Goal: Task Accomplishment & Management: Manage account settings

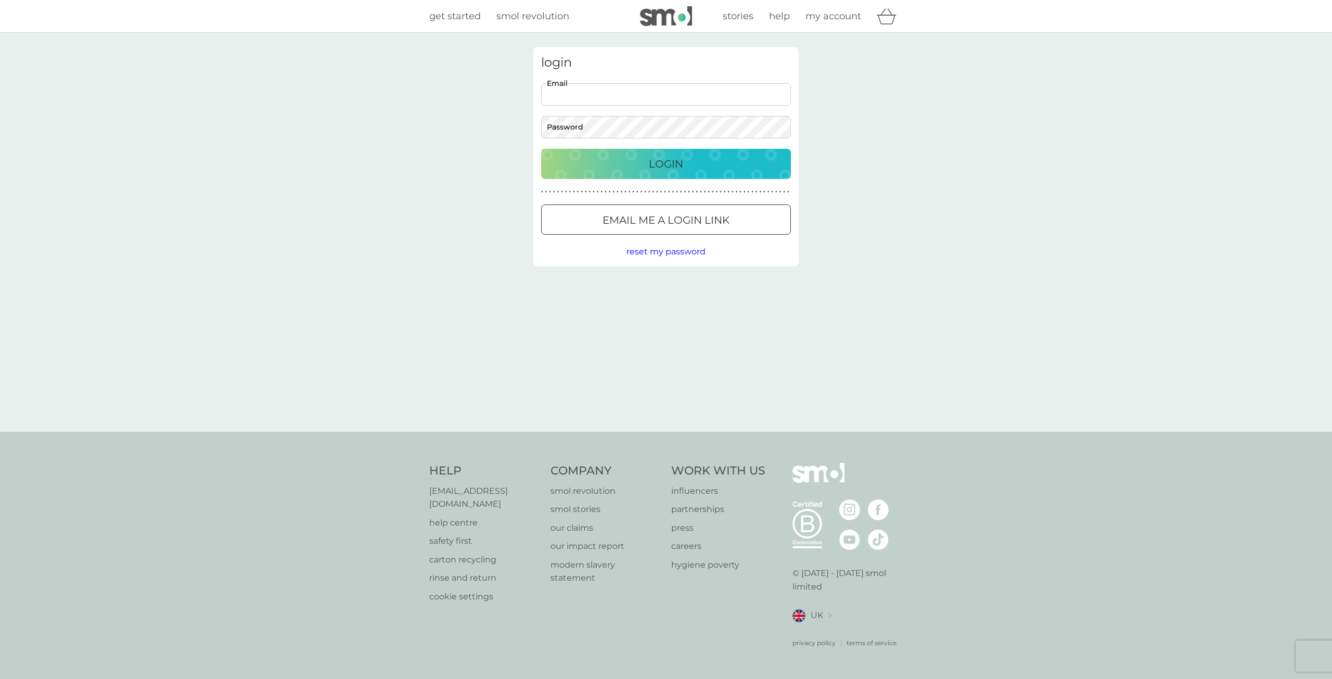
click at [555, 97] on input "Email" at bounding box center [666, 94] width 250 height 22
type input "stspencerstibbard@gmail.com"
click at [674, 168] on p "Login" at bounding box center [666, 164] width 34 height 17
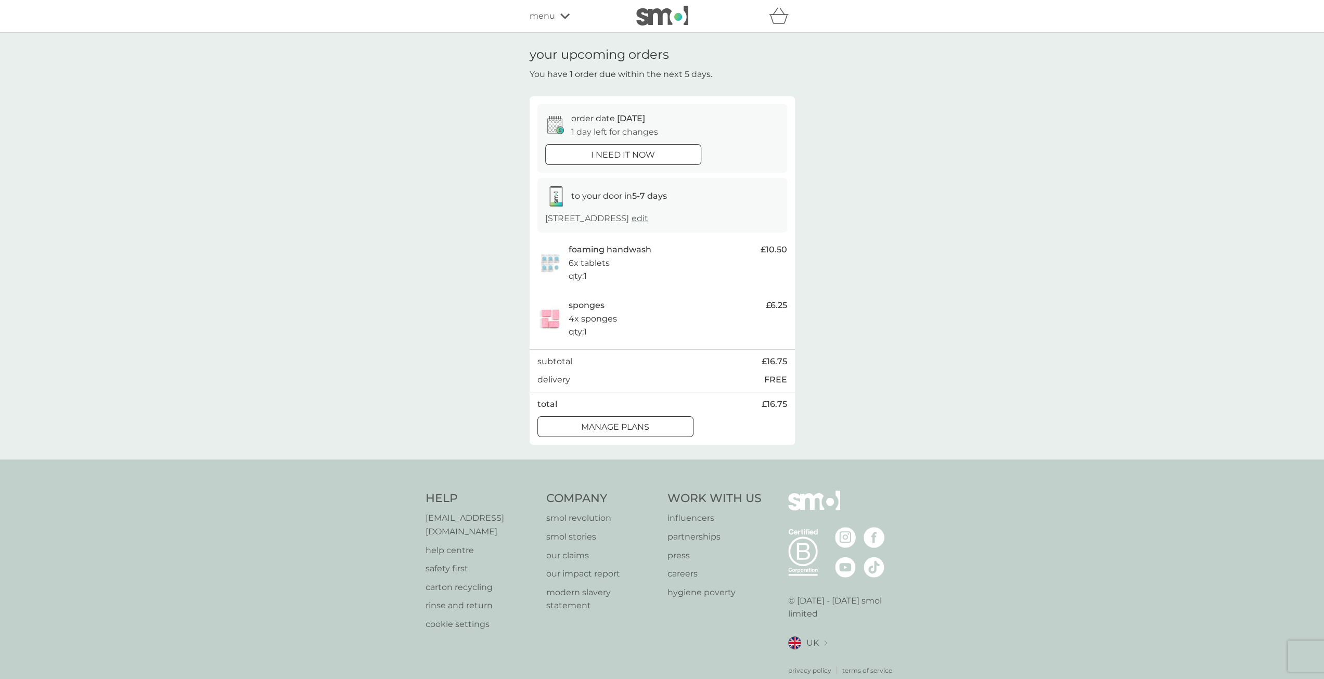
click at [628, 426] on div at bounding box center [628, 426] width 0 height 0
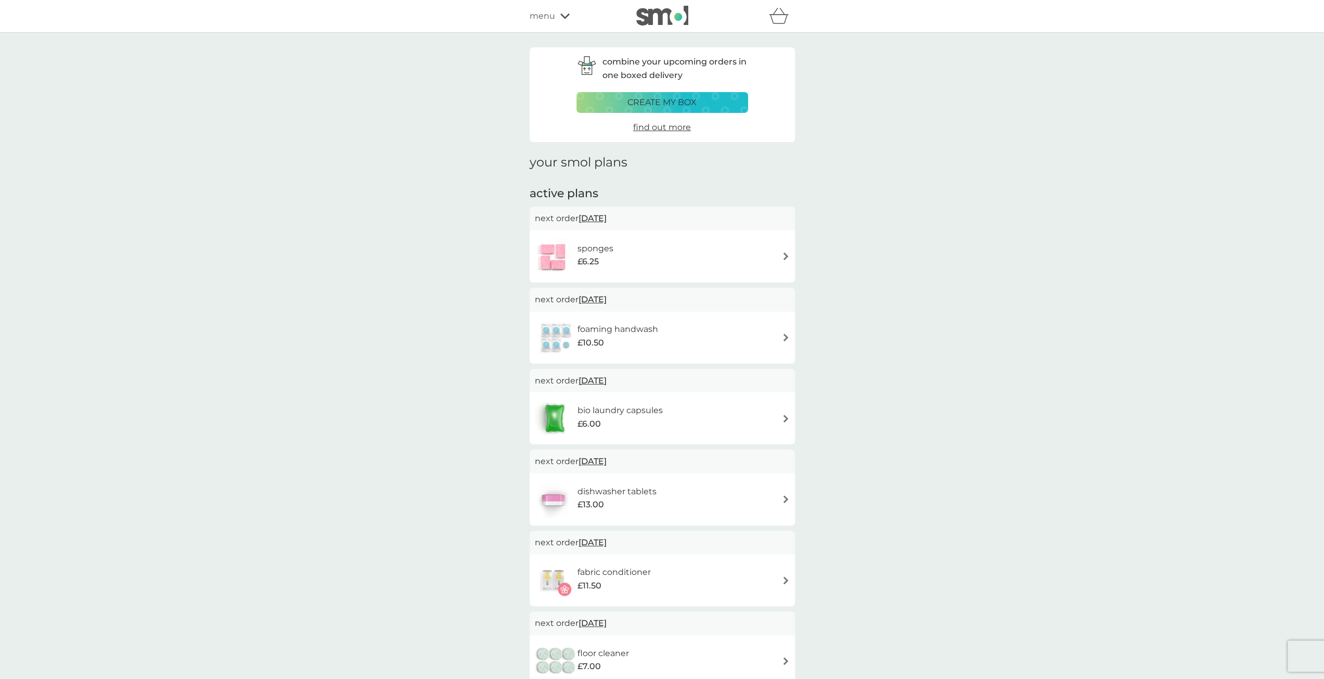
click at [784, 255] on img at bounding box center [786, 256] width 8 height 8
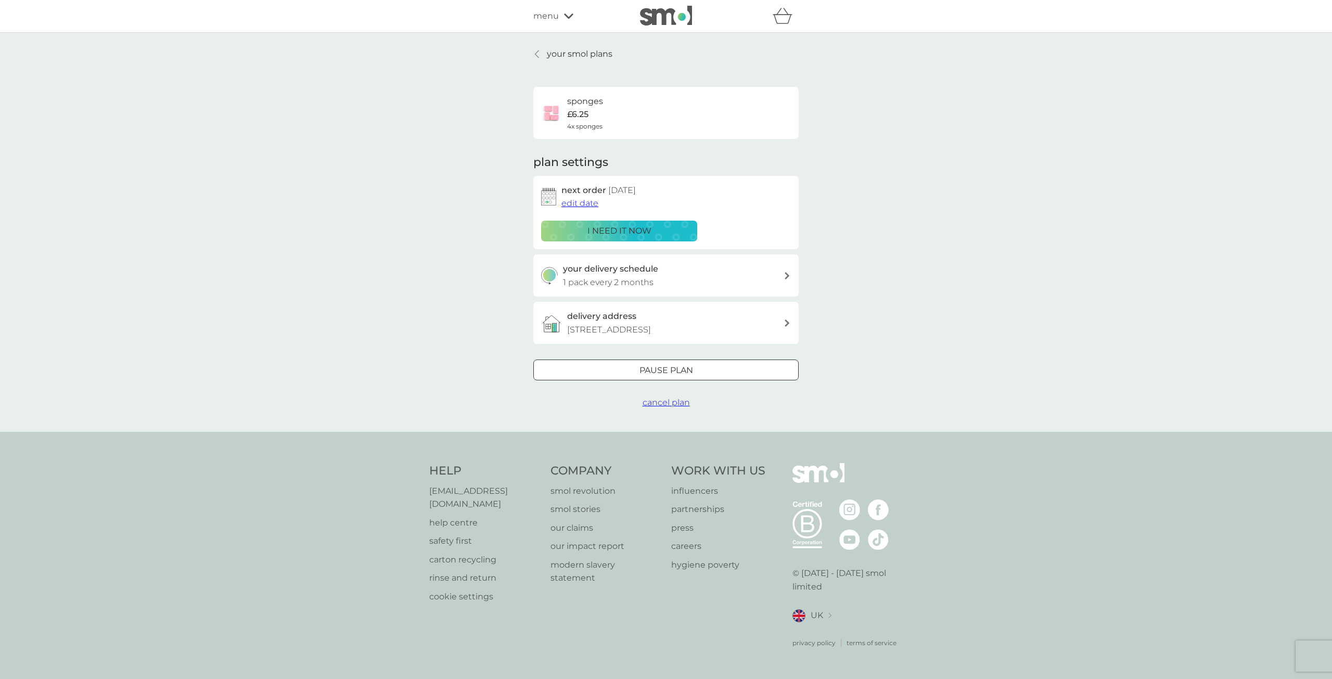
click at [671, 376] on div at bounding box center [665, 370] width 37 height 11
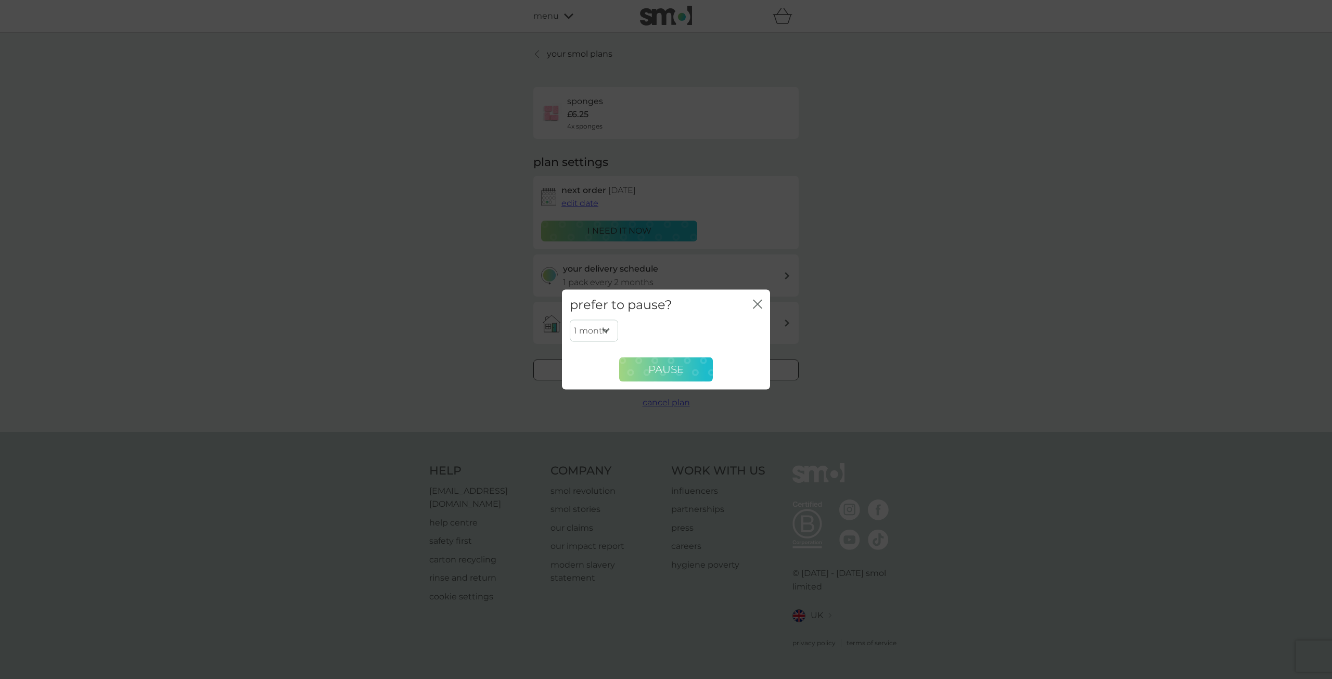
click at [669, 366] on span "Pause" at bounding box center [665, 369] width 35 height 12
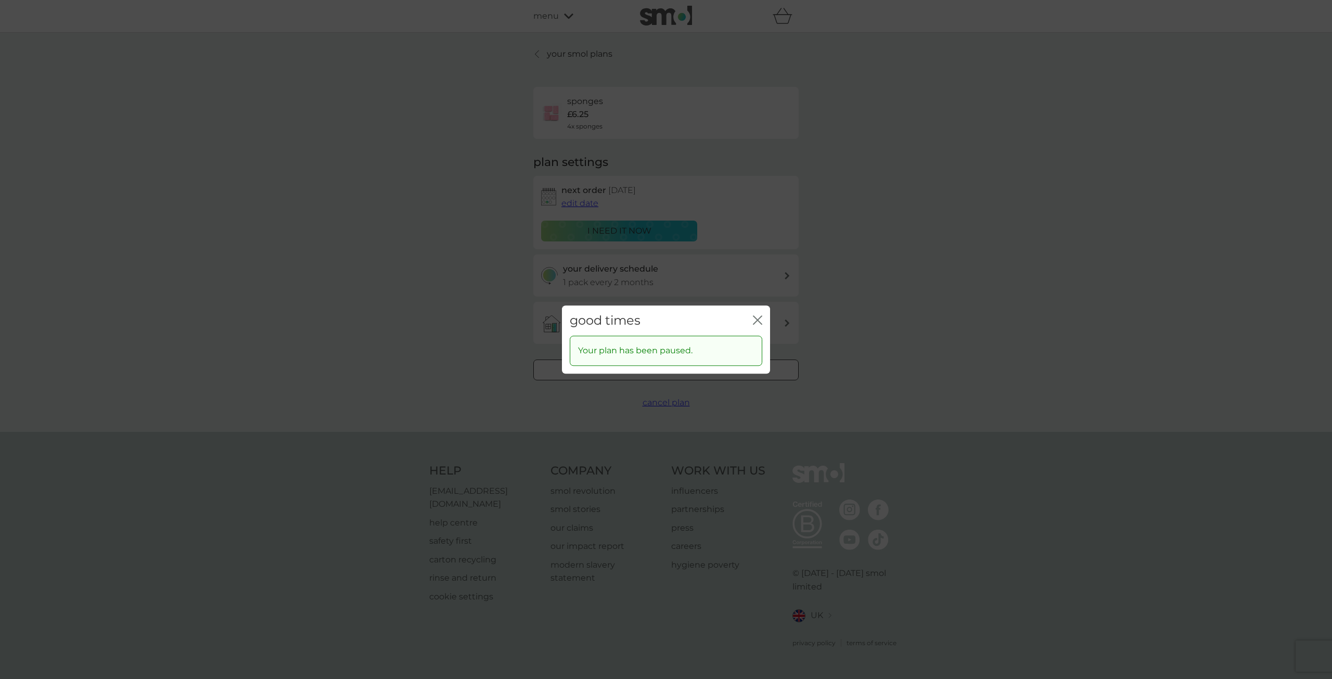
click at [756, 316] on icon "close" at bounding box center [757, 319] width 9 height 9
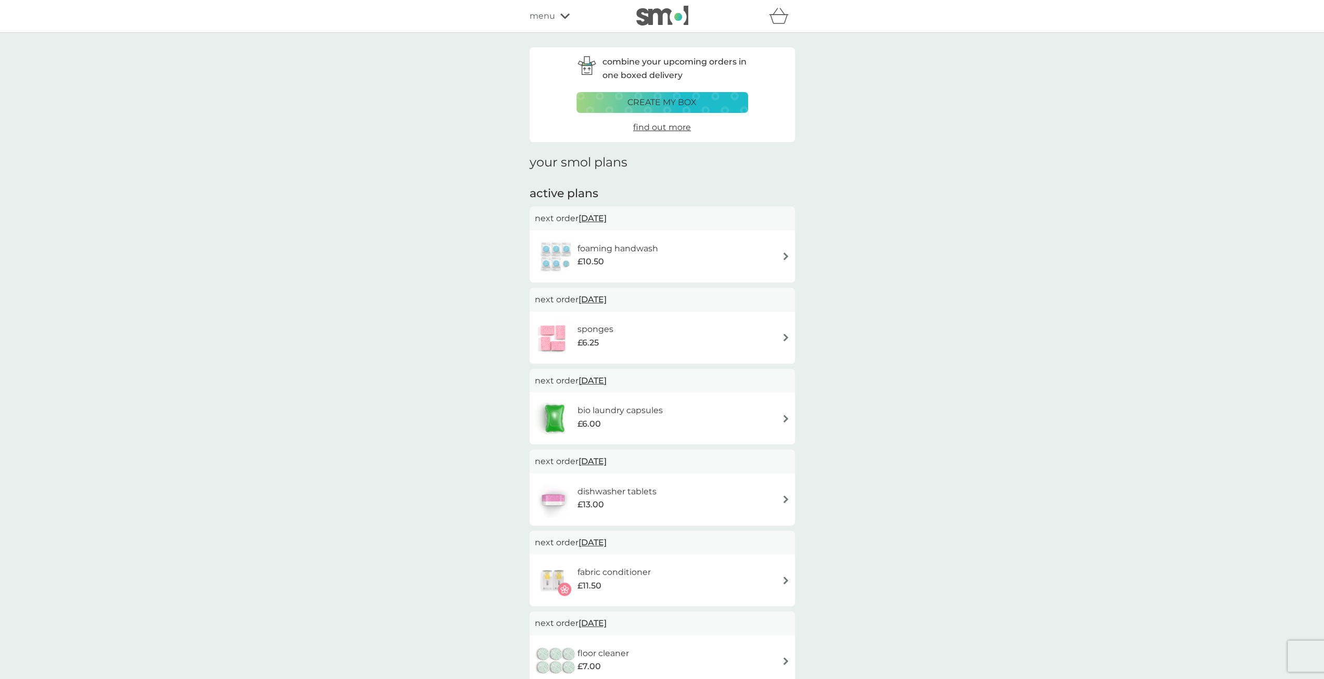
click at [607, 216] on span "[DATE]" at bounding box center [593, 218] width 28 height 20
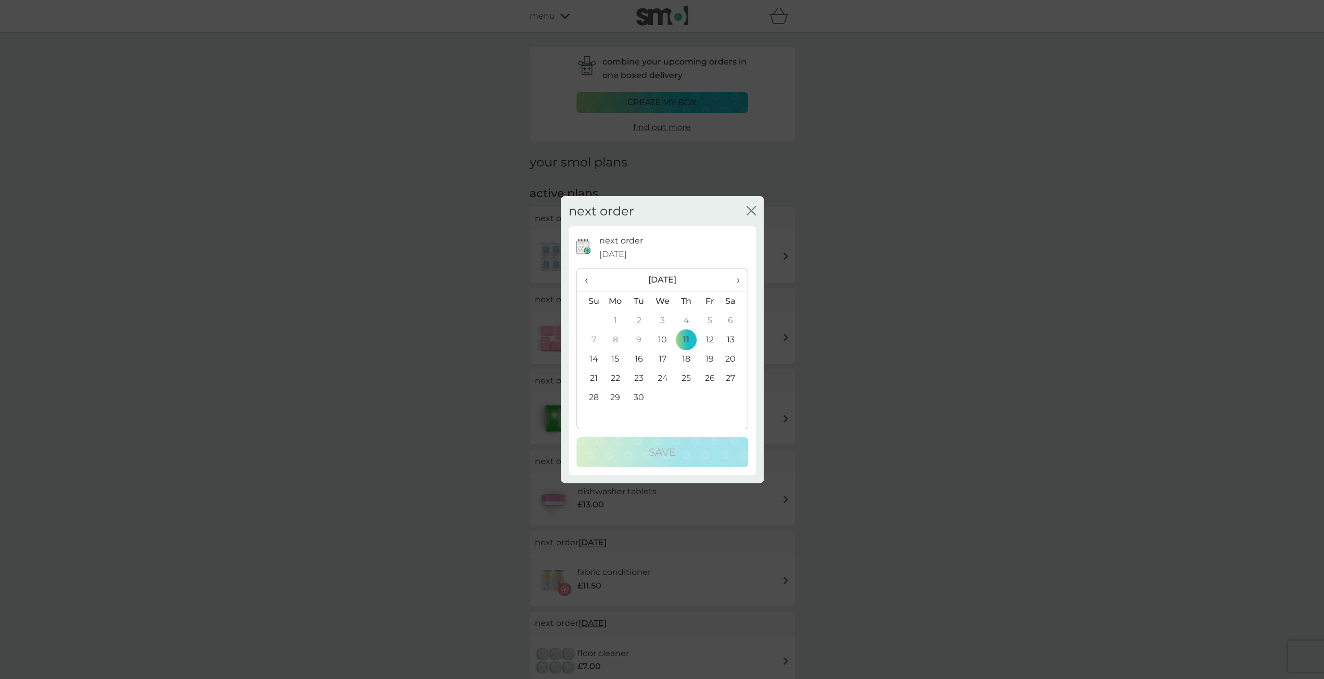
click at [738, 283] on span "›" at bounding box center [734, 280] width 10 height 22
click at [660, 358] on td "12" at bounding box center [662, 358] width 24 height 19
click at [665, 453] on p "Save" at bounding box center [662, 452] width 27 height 17
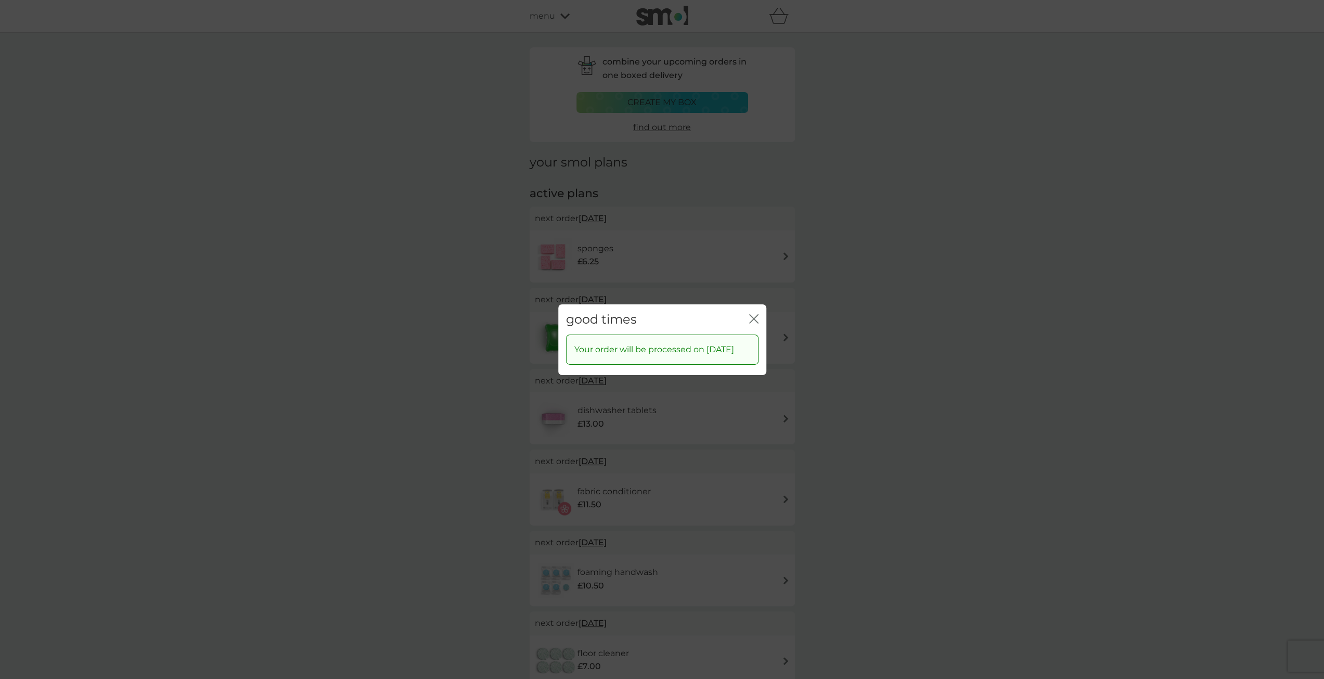
click at [754, 312] on div "close" at bounding box center [753, 319] width 9 height 15
click at [754, 314] on icon "close" at bounding box center [756, 318] width 4 height 8
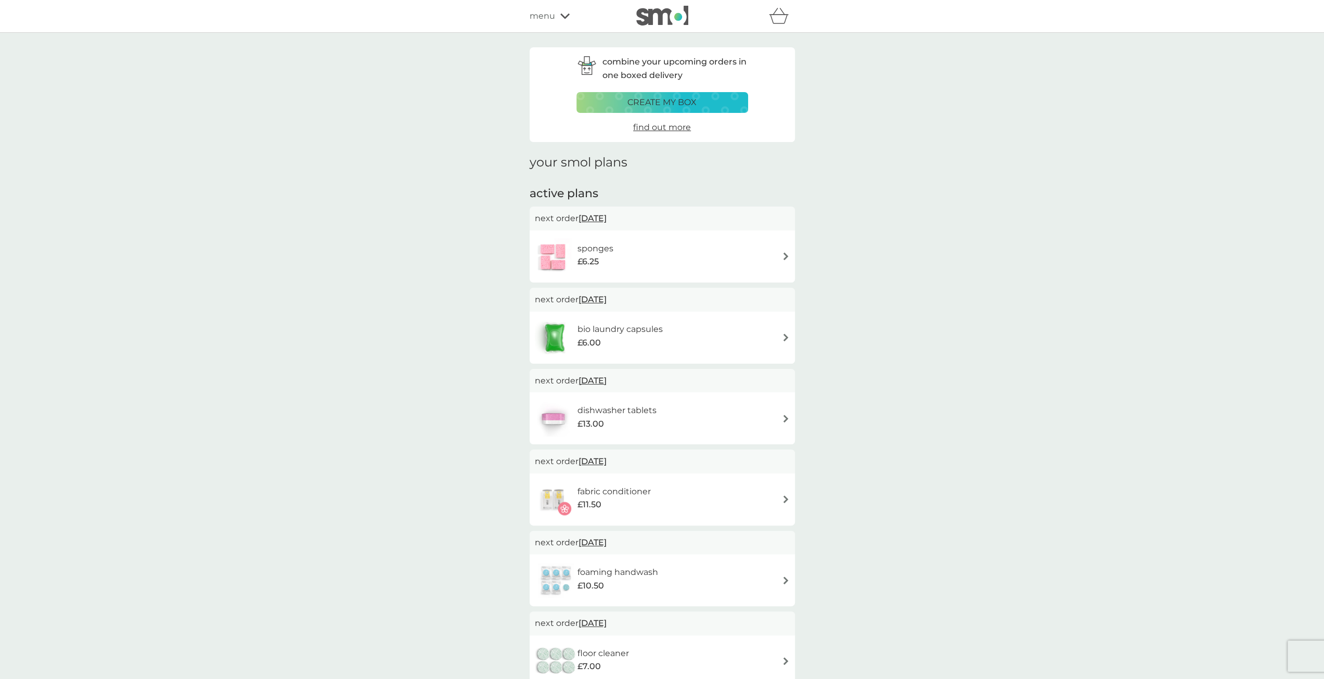
click at [786, 256] on img at bounding box center [786, 256] width 8 height 8
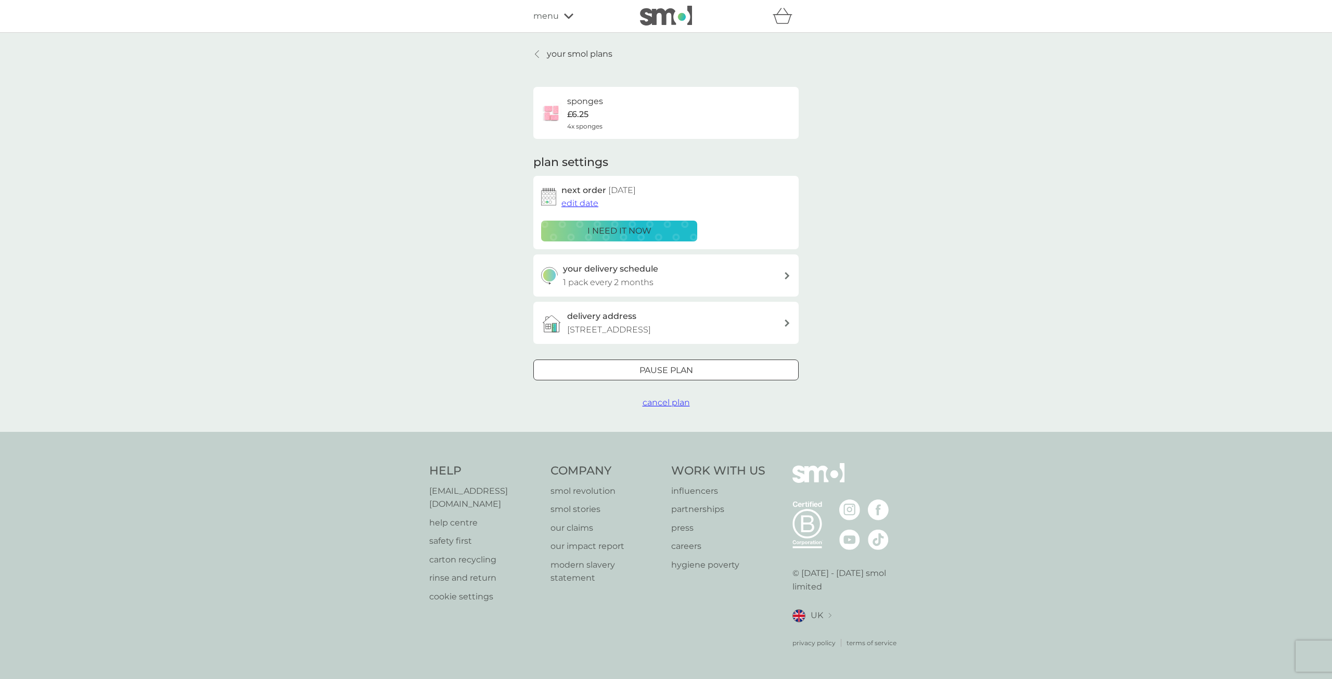
click at [665, 376] on div at bounding box center [665, 370] width 37 height 11
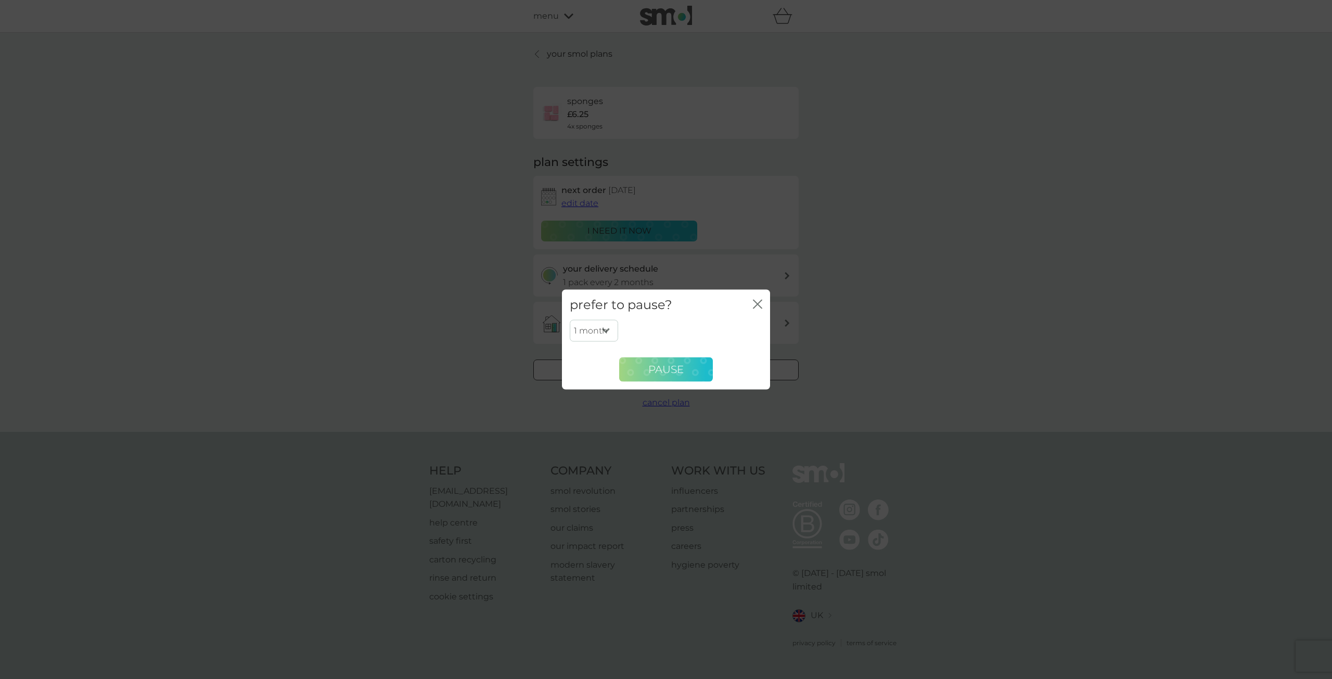
click at [665, 368] on span "Pause" at bounding box center [665, 369] width 35 height 12
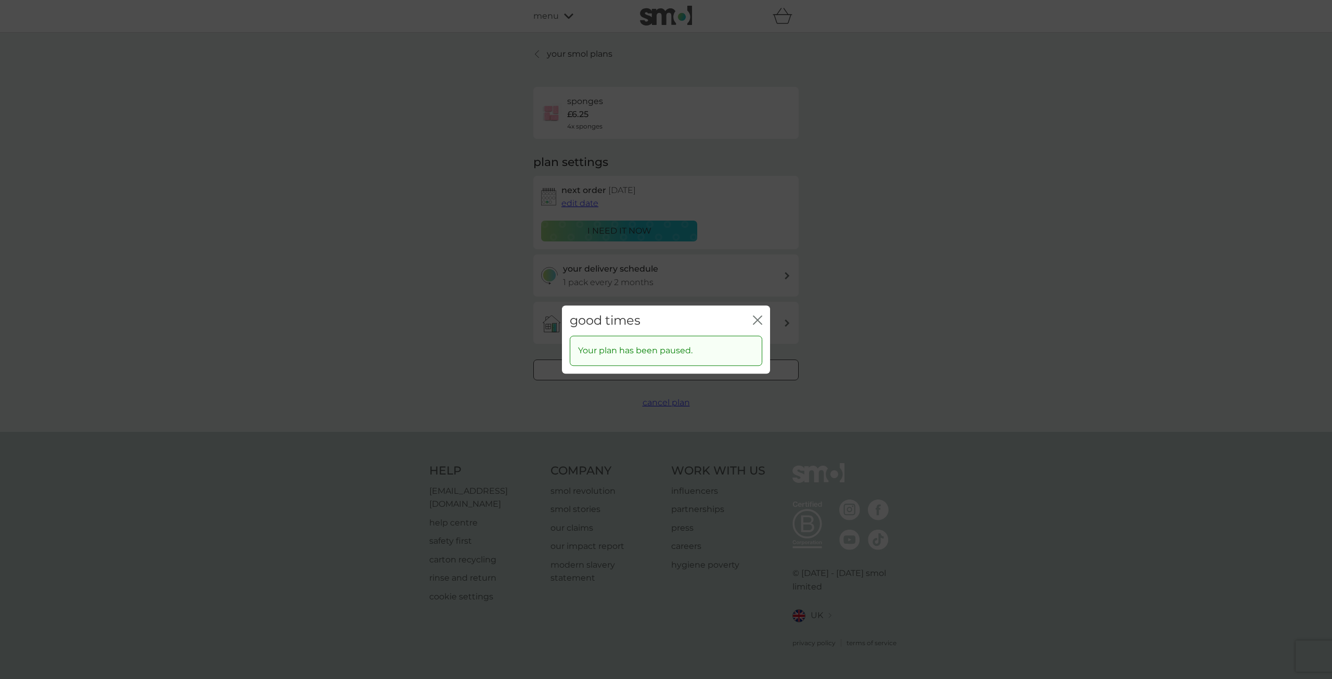
click at [757, 316] on icon "close" at bounding box center [757, 319] width 9 height 9
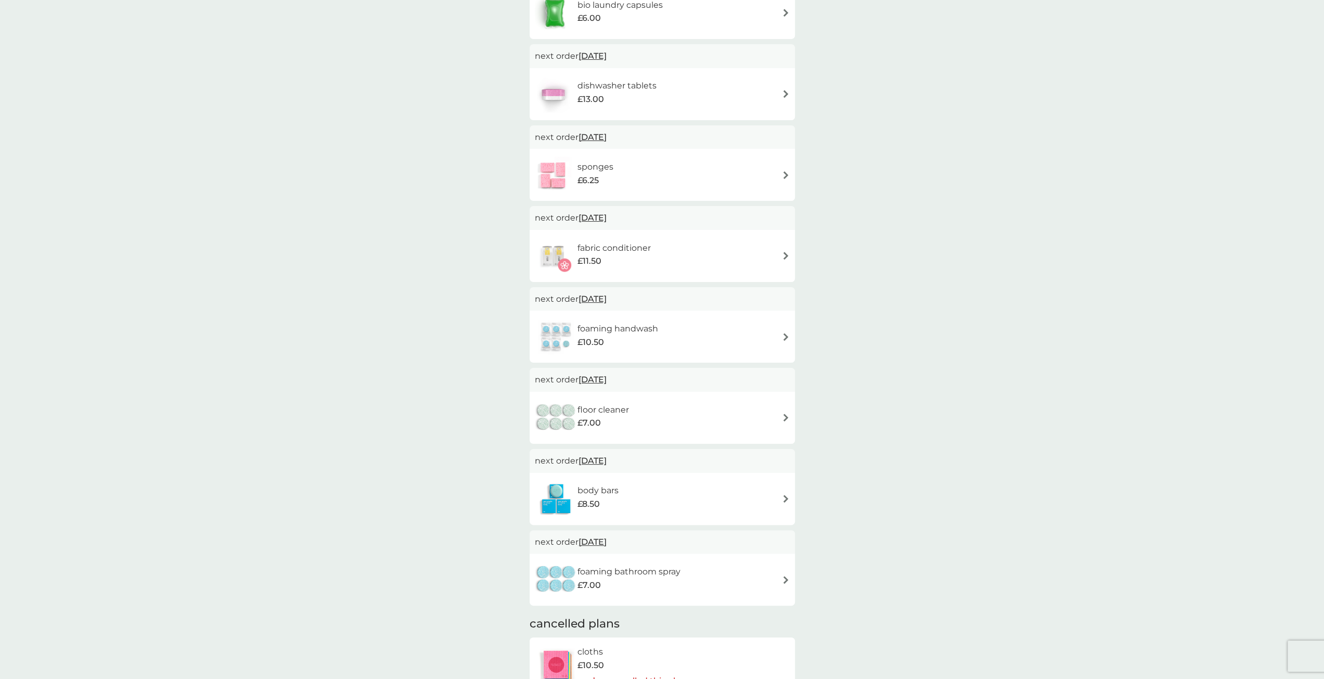
scroll to position [260, 0]
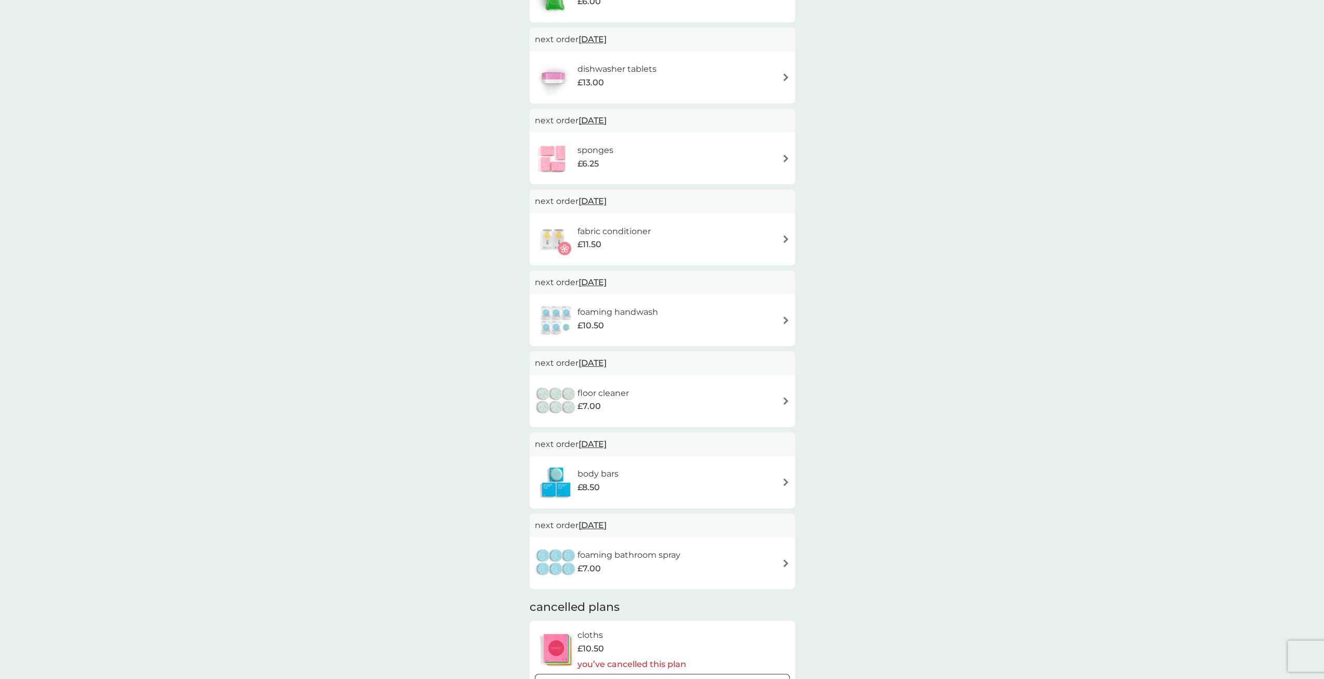
click at [598, 117] on span "[DATE]" at bounding box center [593, 120] width 28 height 20
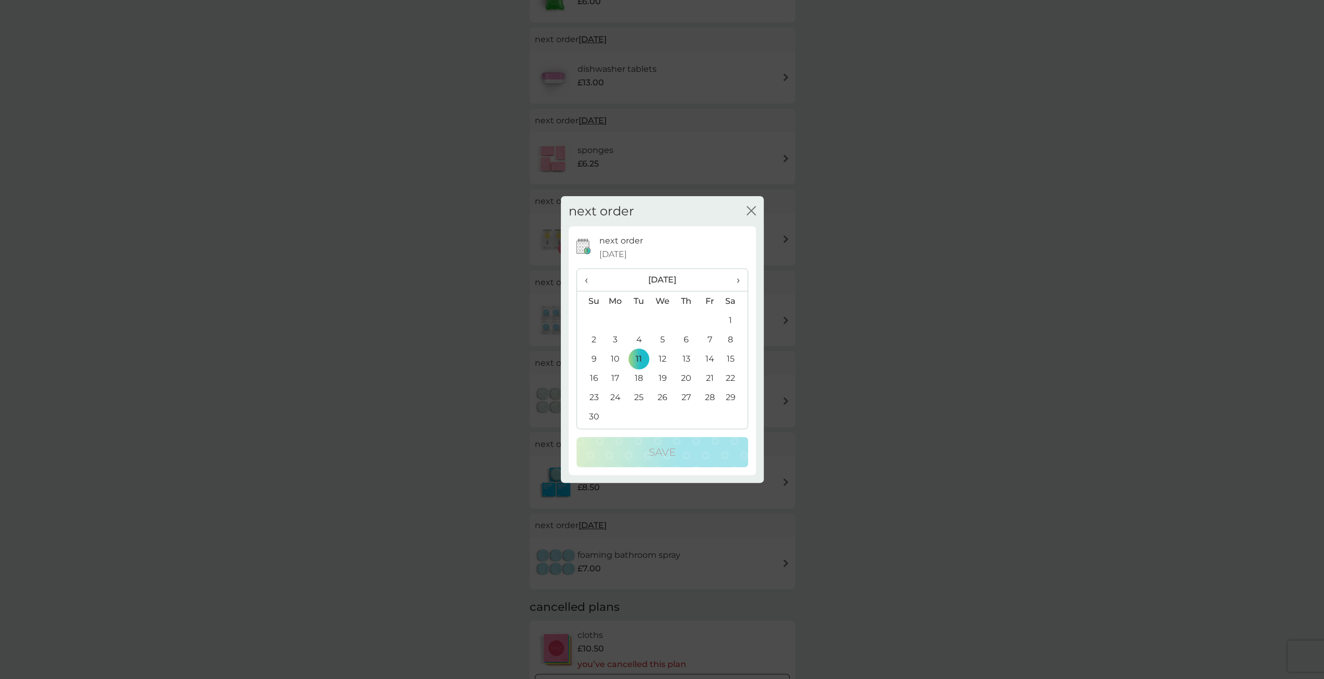
click at [750, 207] on icon "close" at bounding box center [751, 210] width 9 height 9
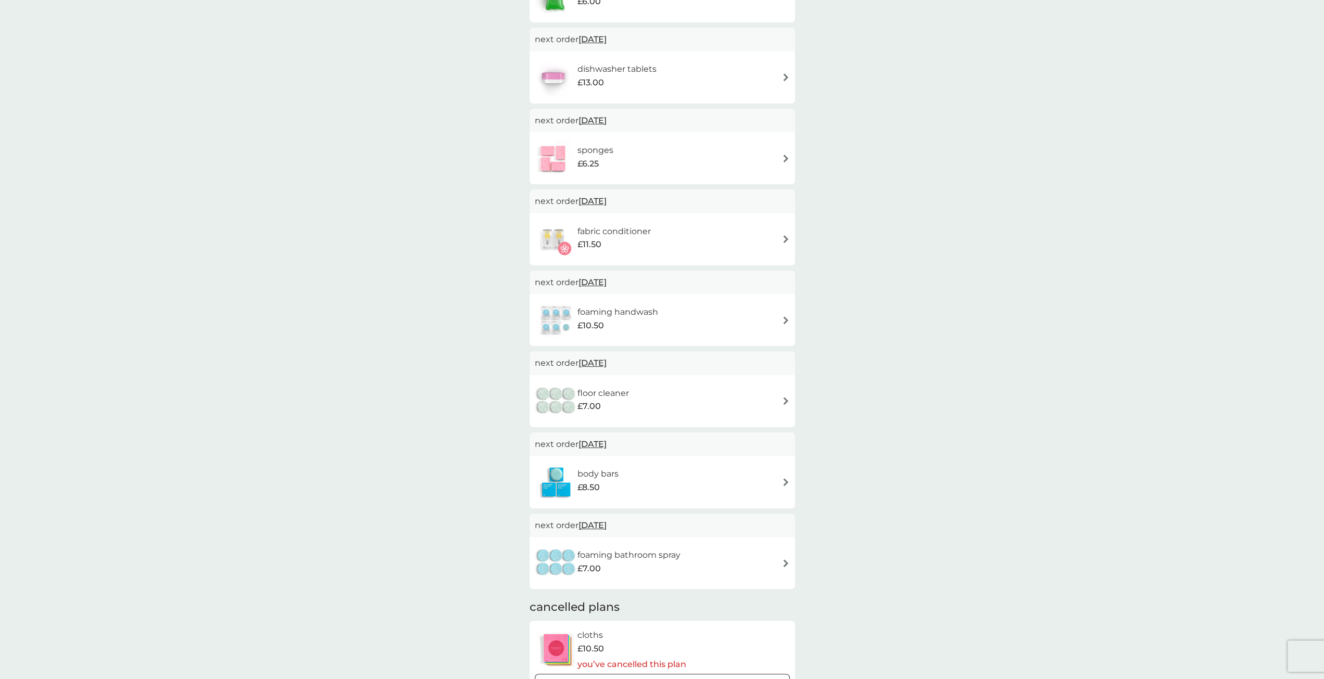
click at [785, 158] on img at bounding box center [786, 159] width 8 height 8
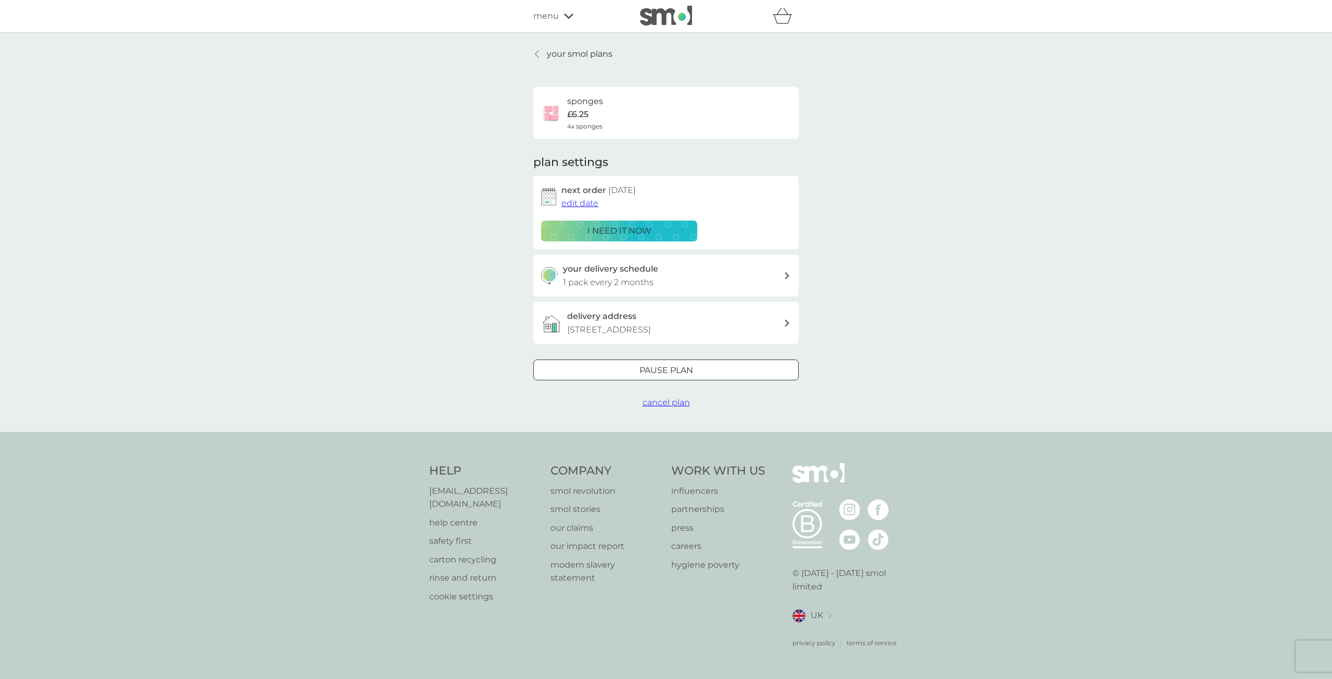
click at [658, 407] on span "cancel plan" at bounding box center [666, 403] width 47 height 10
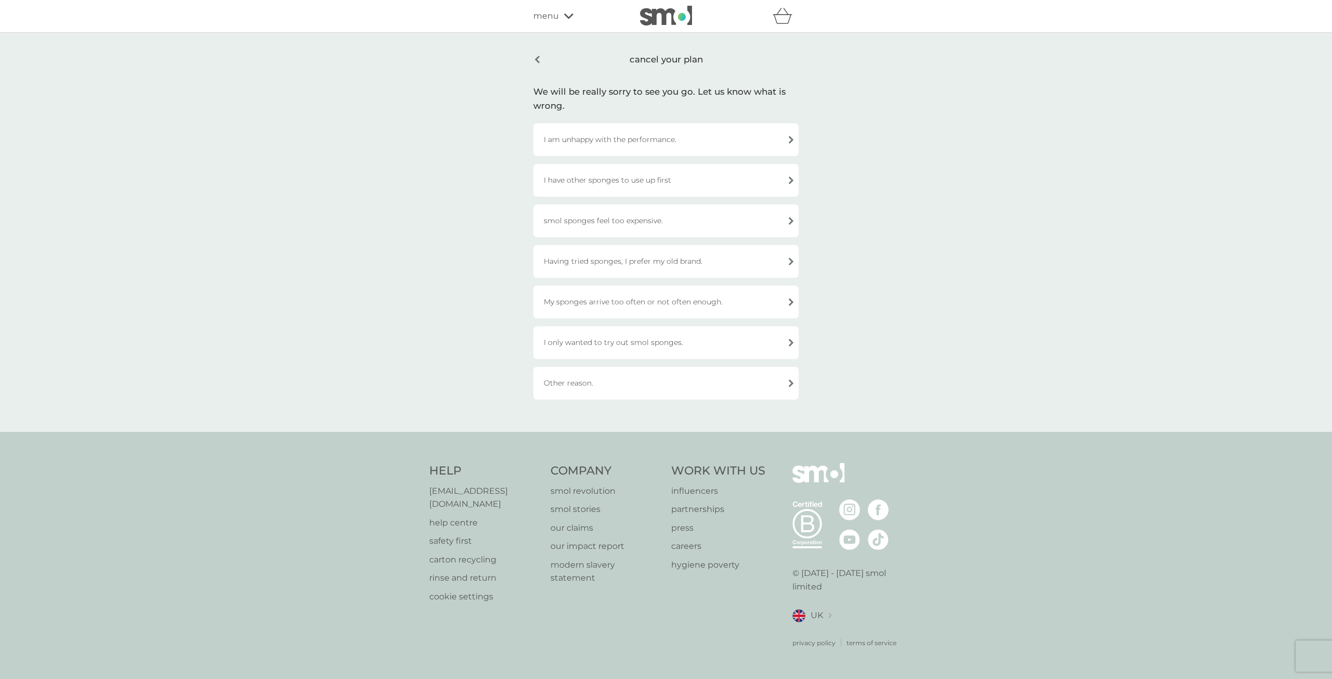
click at [658, 177] on div "I have other sponges to use up first" at bounding box center [665, 180] width 265 height 33
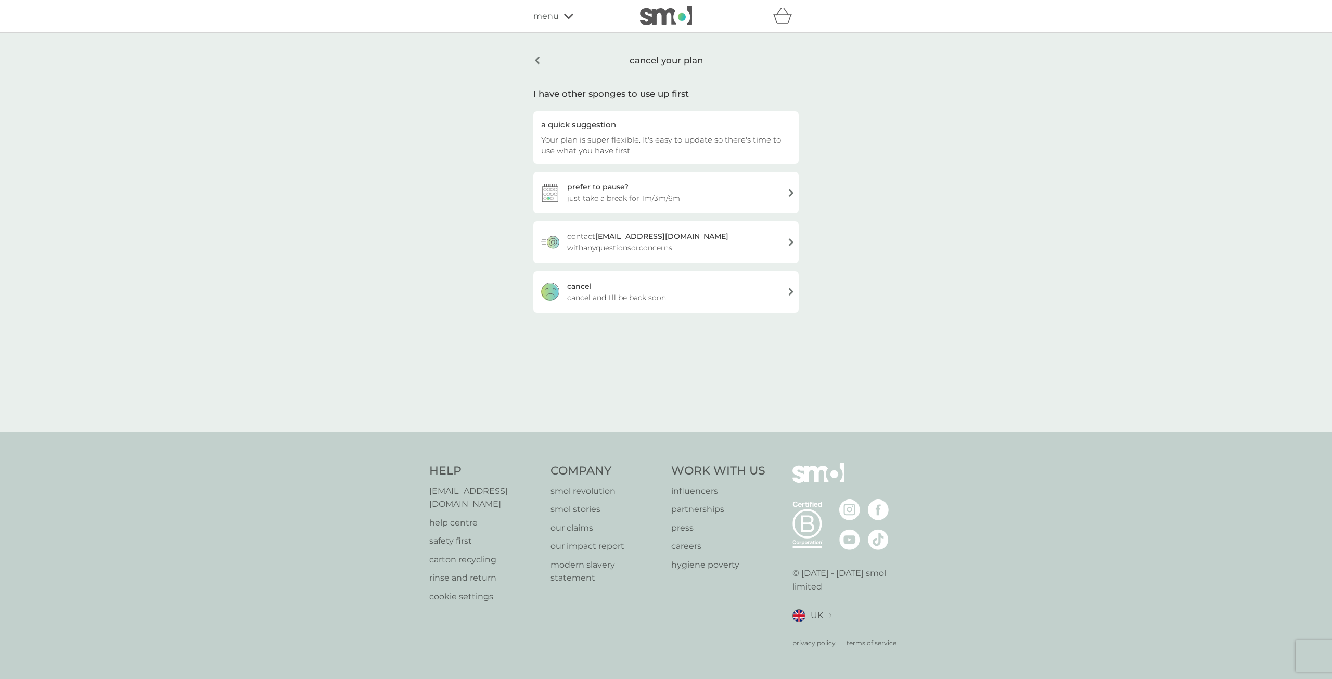
click at [588, 295] on span "cancel and I'll be back soon" at bounding box center [616, 297] width 99 height 11
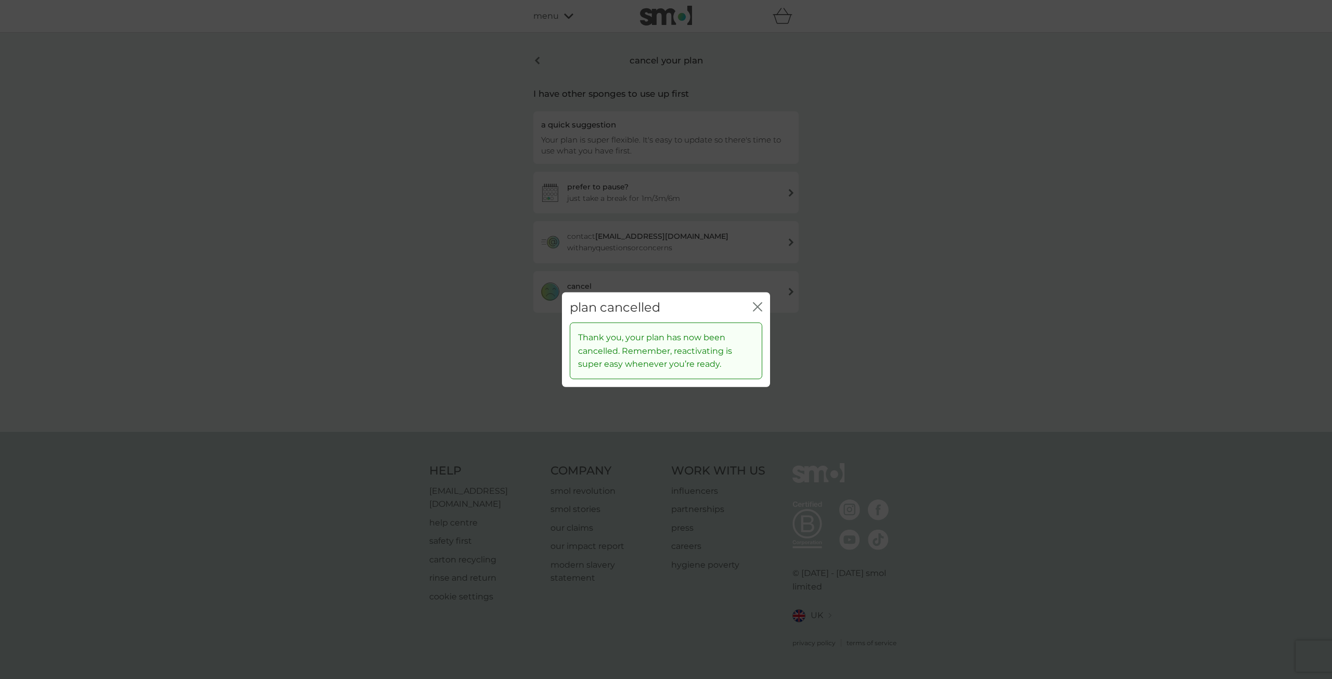
click at [759, 302] on icon "close" at bounding box center [757, 306] width 9 height 9
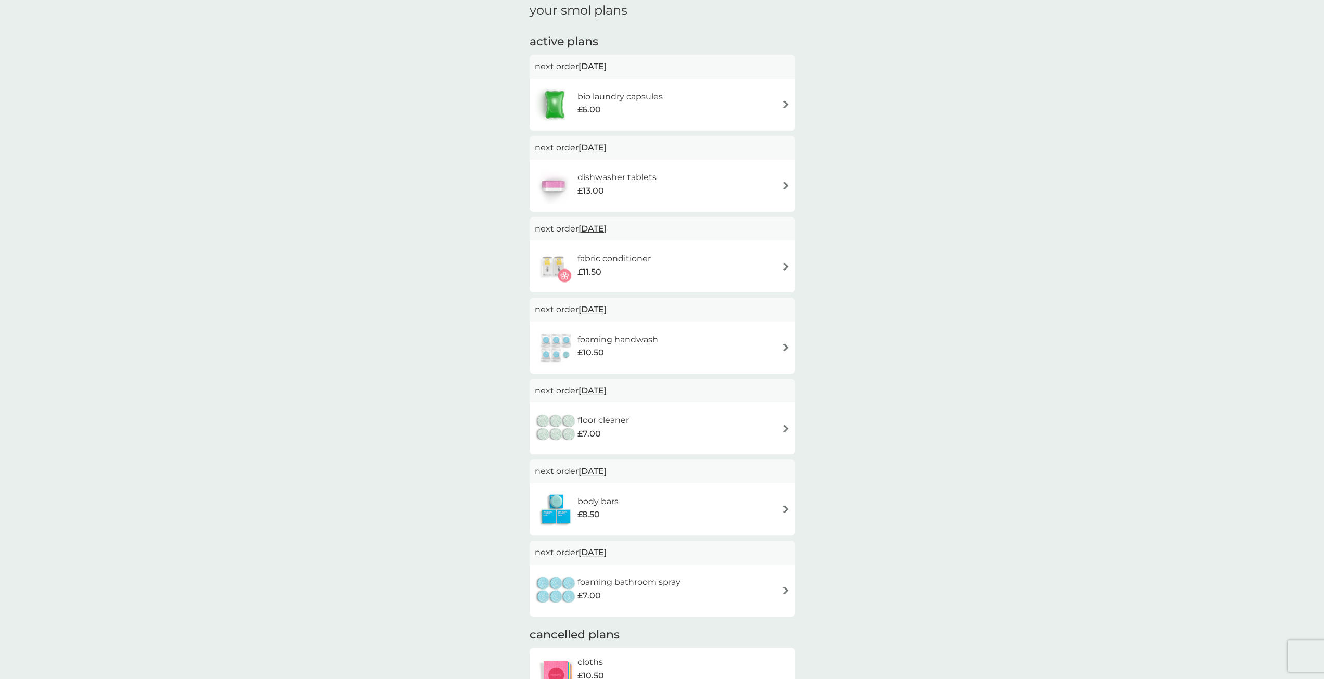
scroll to position [156, 0]
click at [785, 427] on img at bounding box center [786, 424] width 8 height 8
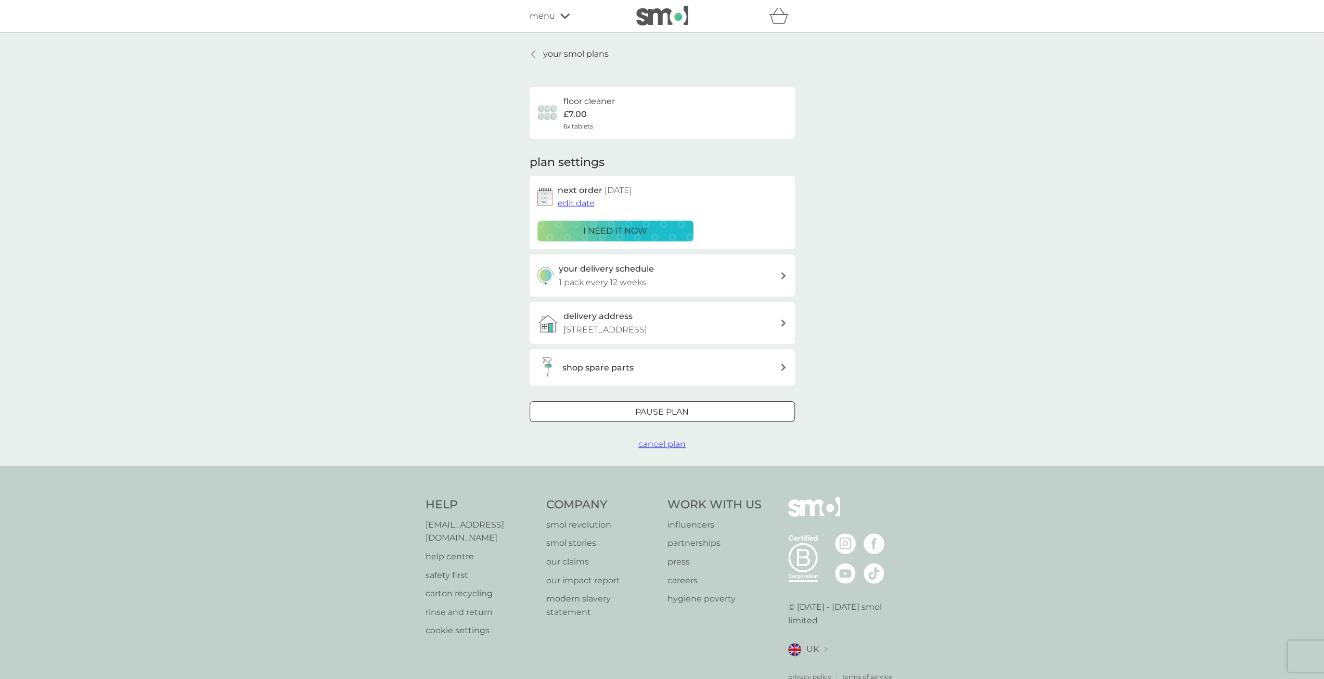
click at [657, 449] on span "cancel plan" at bounding box center [661, 444] width 47 height 10
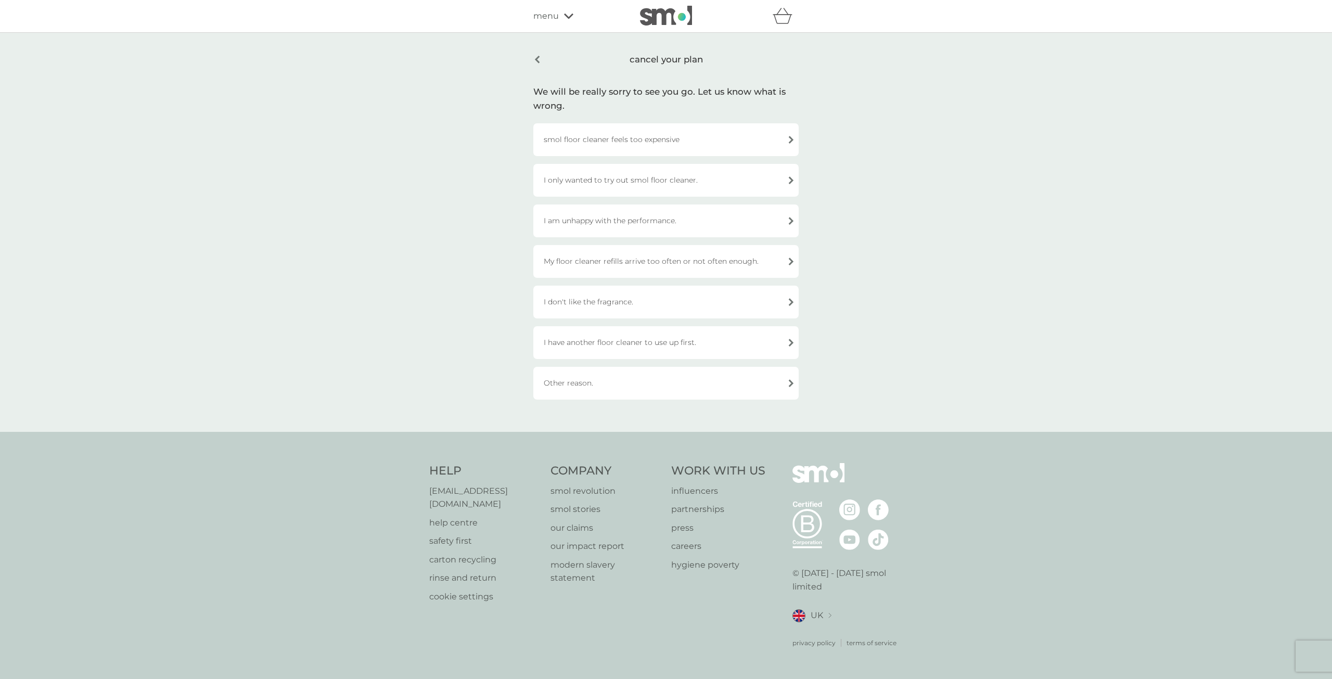
click at [675, 340] on div "I have another floor cleaner to use up first." at bounding box center [665, 342] width 265 height 33
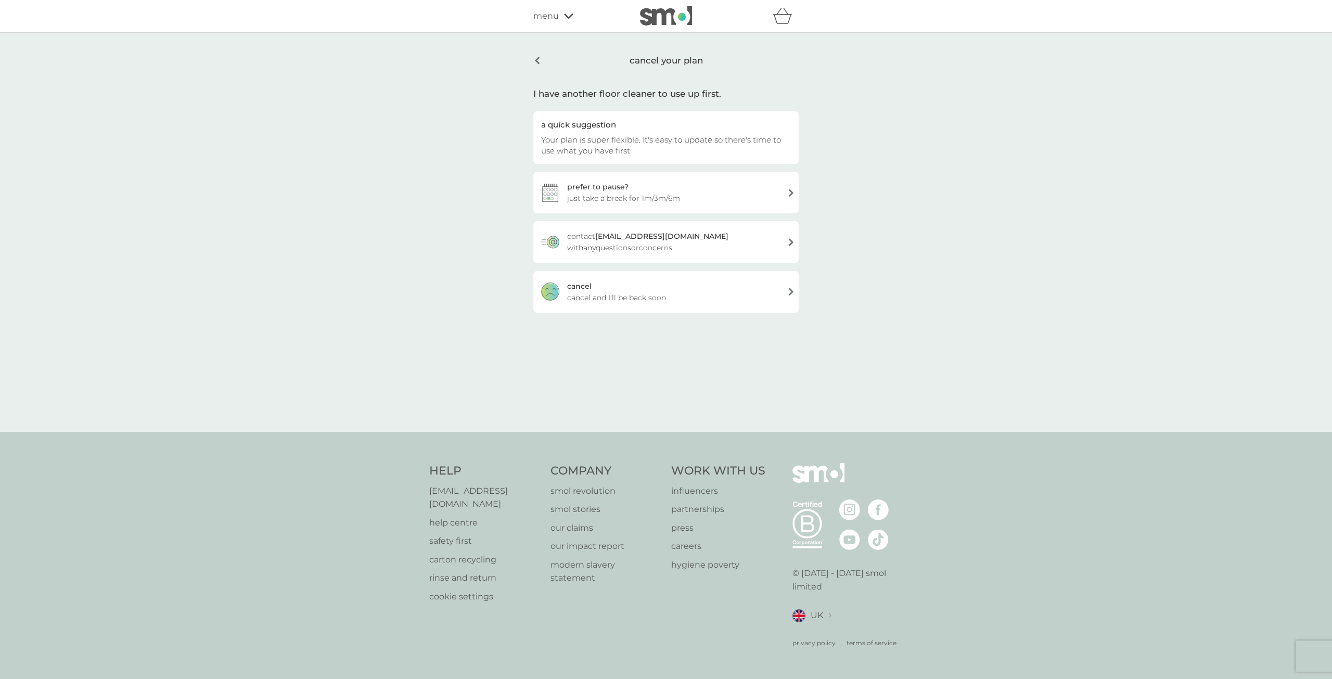
click at [620, 291] on div "[PERSON_NAME] and I'll be back soon" at bounding box center [665, 292] width 265 height 42
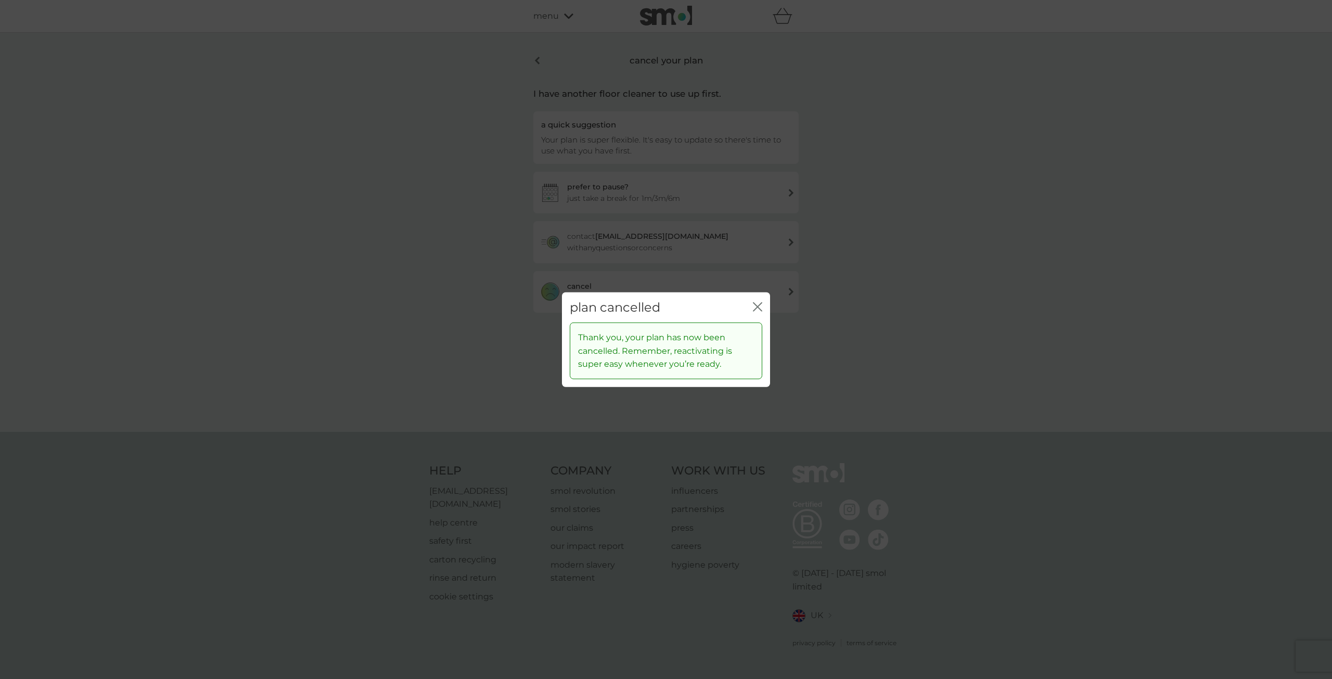
click at [758, 307] on icon "close" at bounding box center [760, 306] width 4 height 8
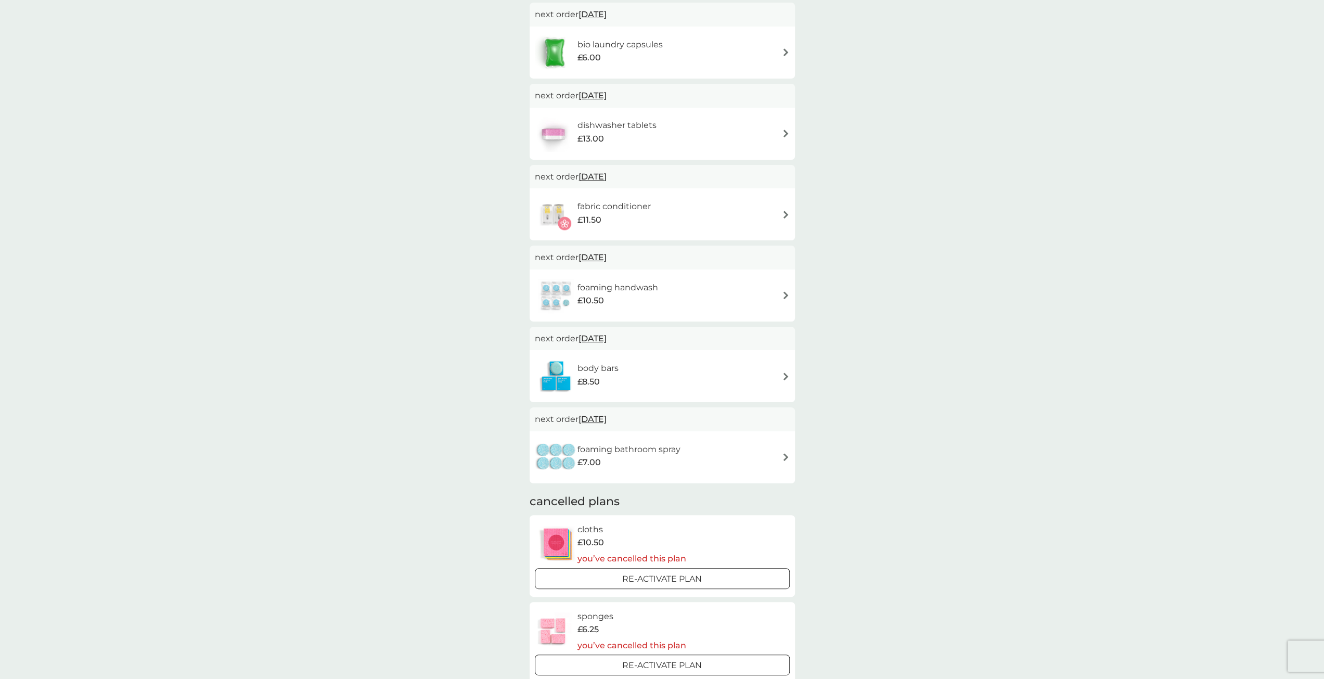
scroll to position [208, 0]
click at [786, 371] on img at bounding box center [786, 372] width 8 height 8
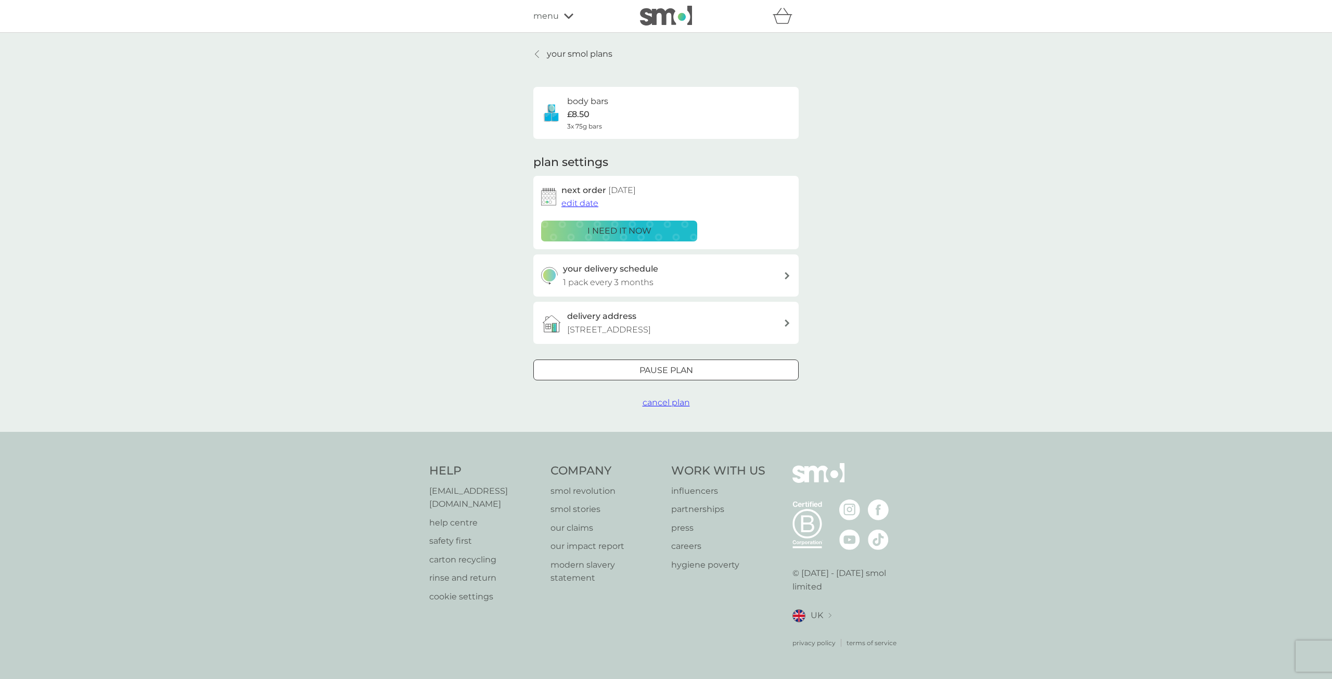
click at [657, 407] on span "cancel plan" at bounding box center [666, 403] width 47 height 10
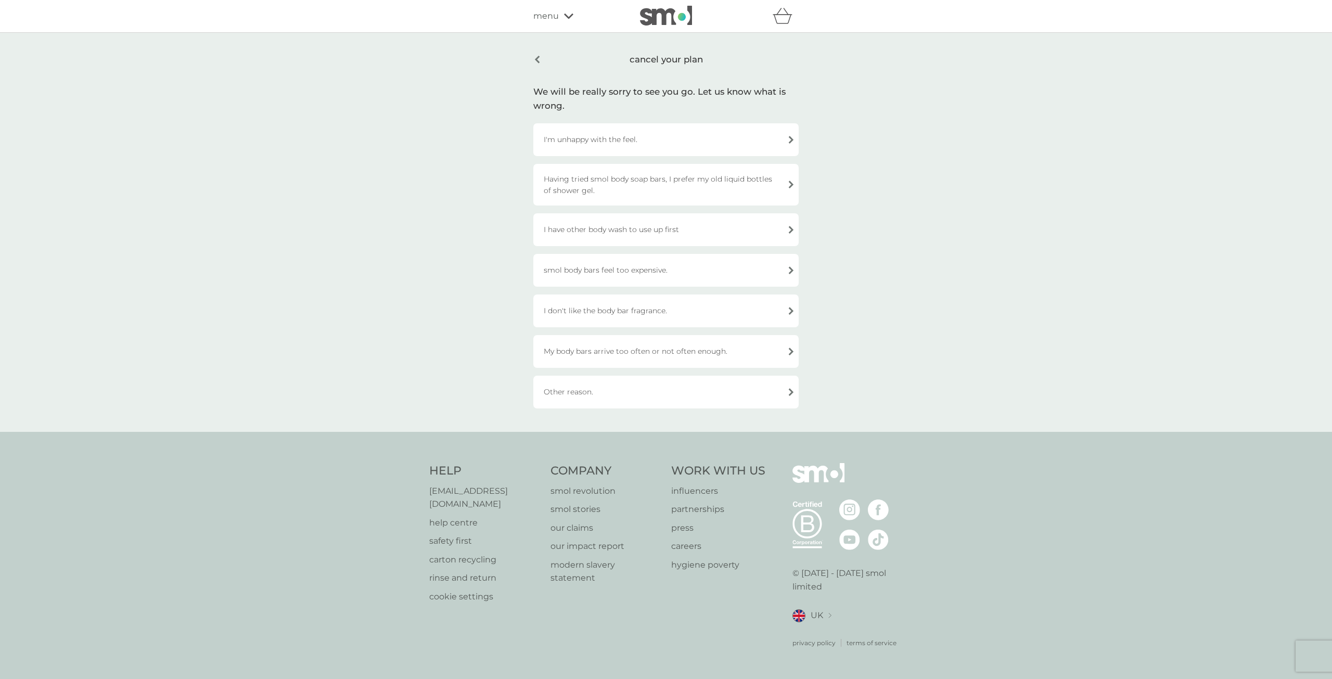
click at [580, 391] on div "Other reason." at bounding box center [665, 392] width 265 height 33
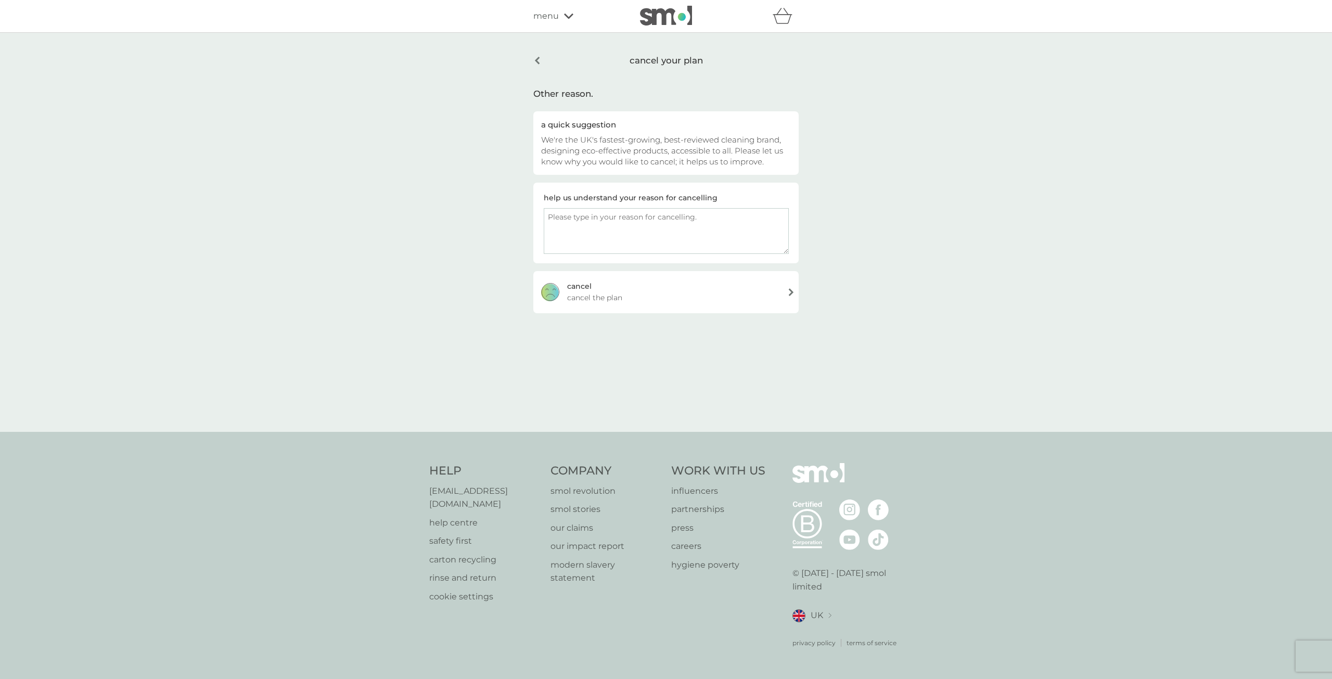
click at [594, 296] on span "cancel the plan" at bounding box center [594, 297] width 55 height 11
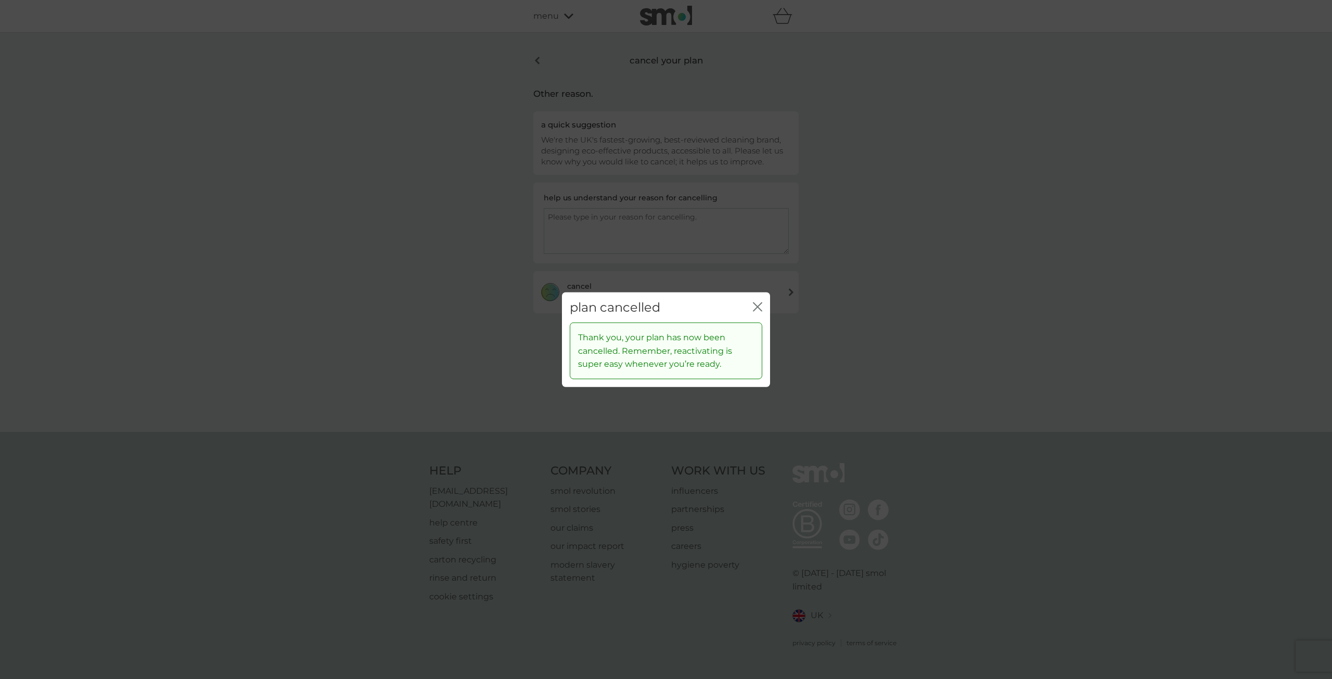
click at [758, 304] on icon "close" at bounding box center [757, 306] width 9 height 9
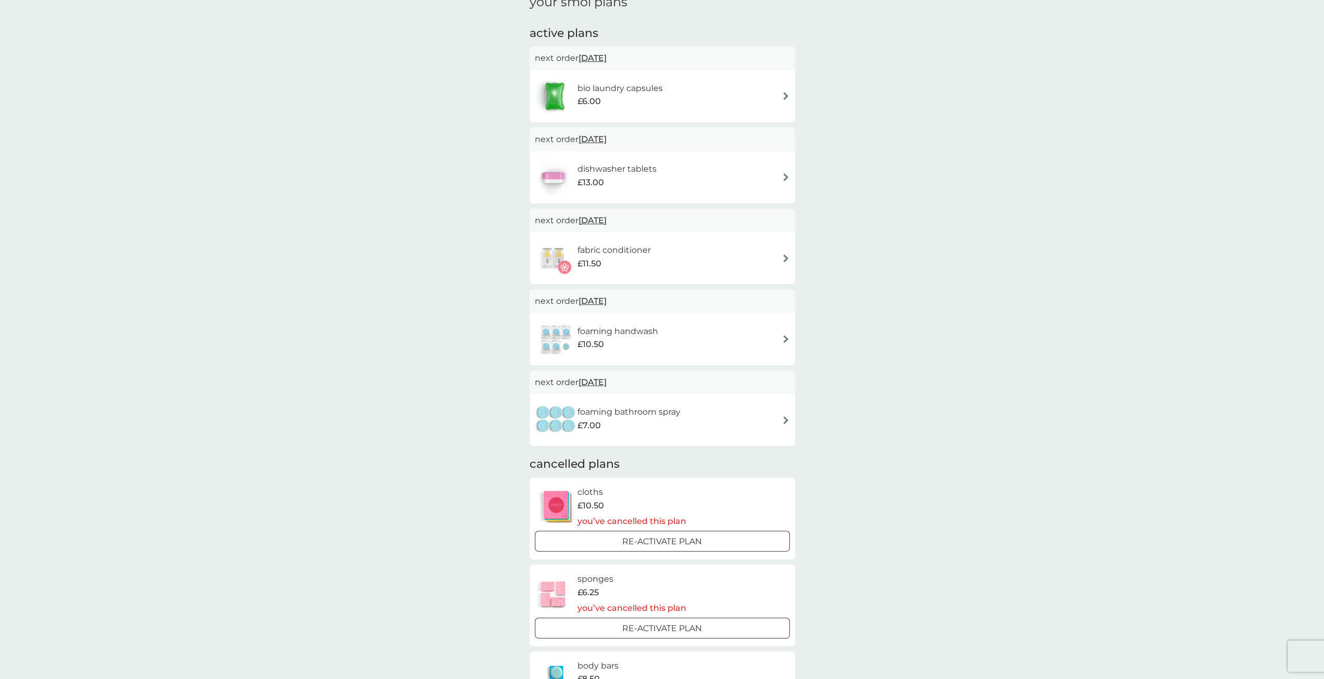
scroll to position [104, 0]
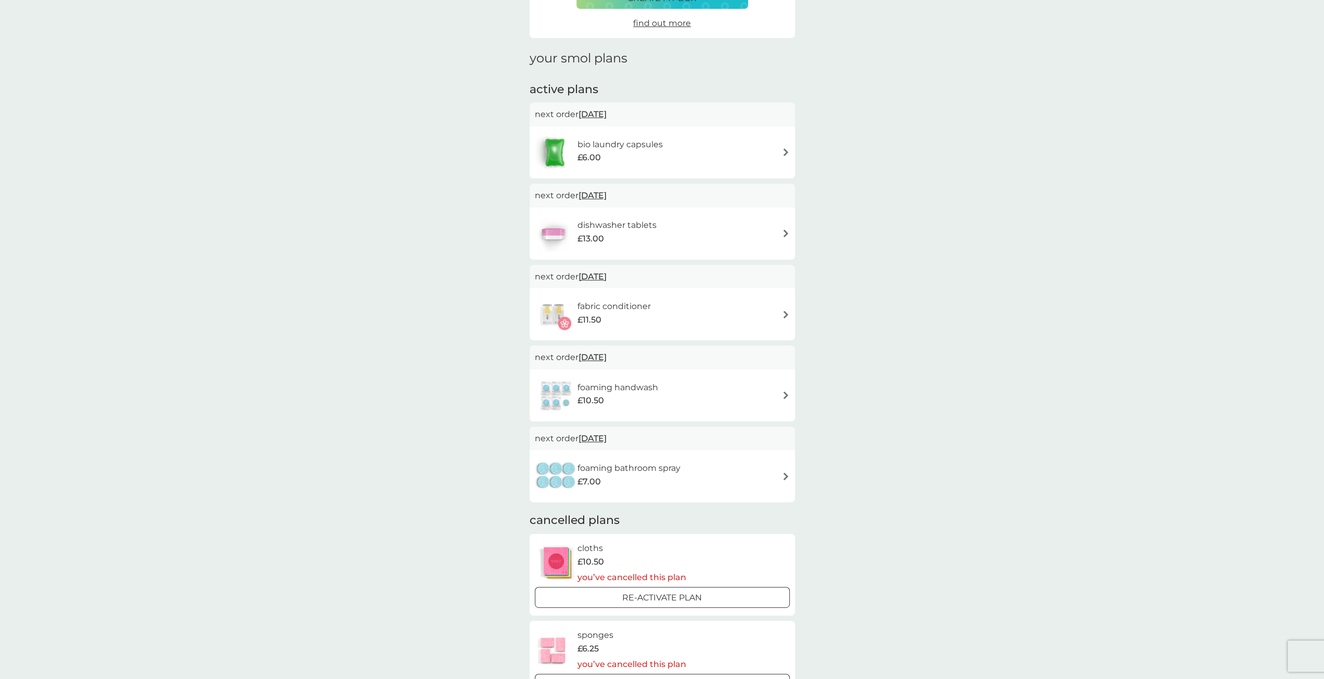
click at [784, 475] on img at bounding box center [786, 476] width 8 height 8
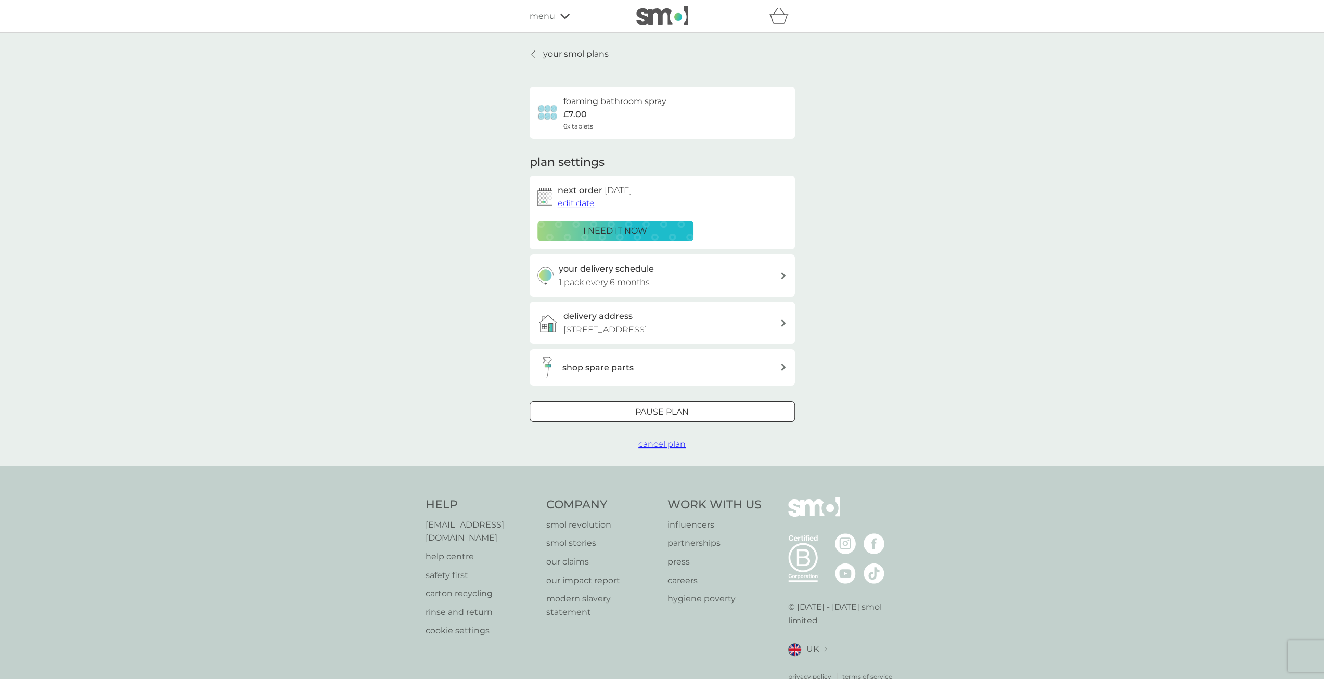
click at [671, 449] on span "cancel plan" at bounding box center [661, 444] width 47 height 10
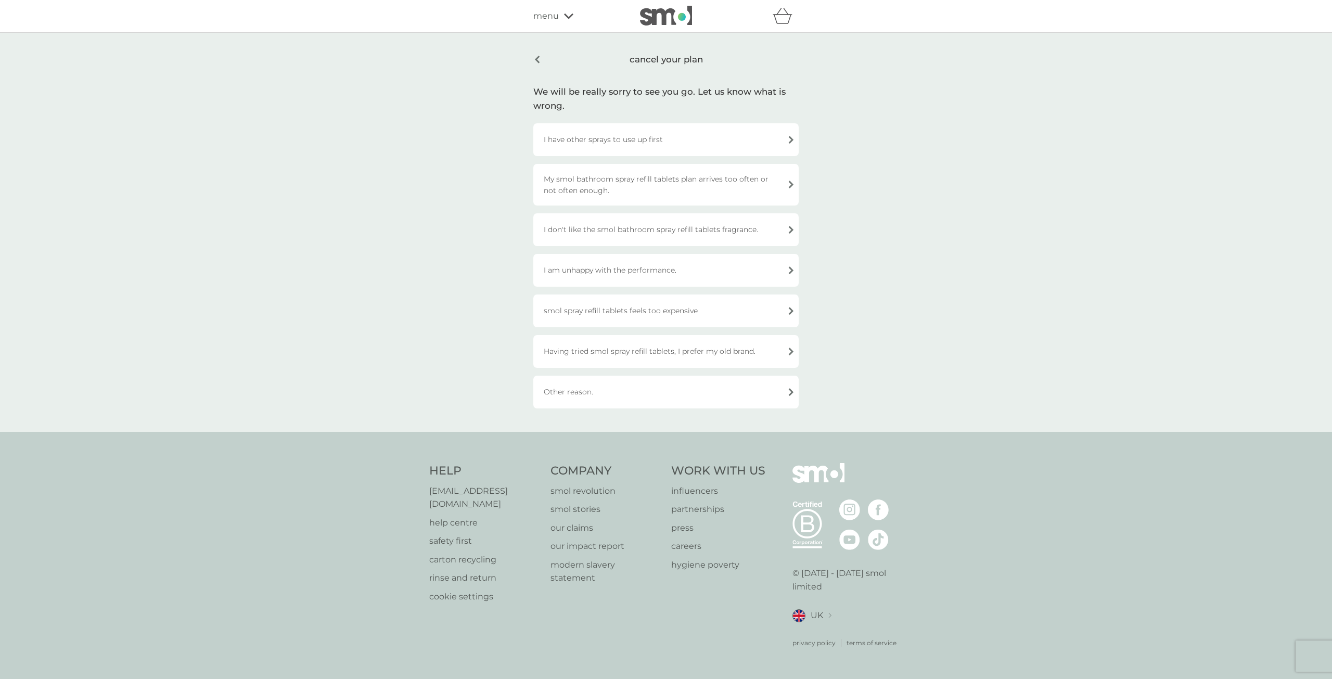
click at [617, 267] on div "I am unhappy with the performance." at bounding box center [665, 270] width 265 height 33
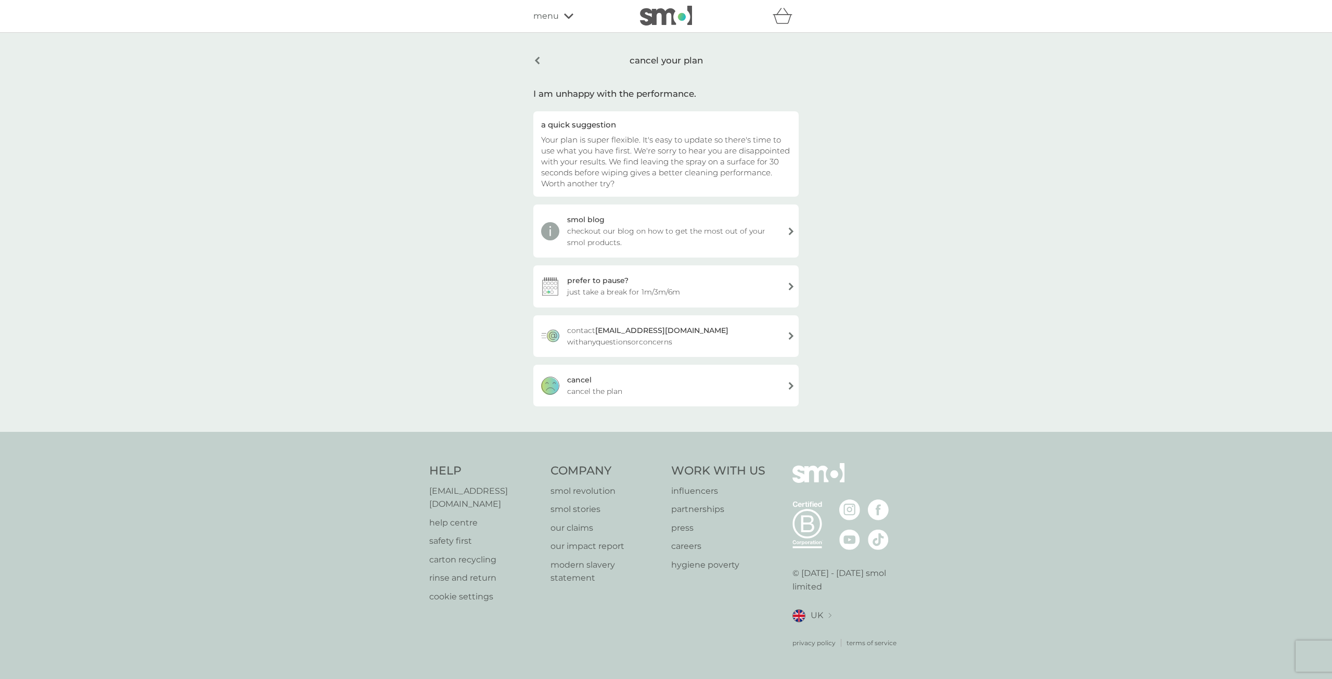
click at [585, 379] on div "cancel" at bounding box center [579, 379] width 24 height 11
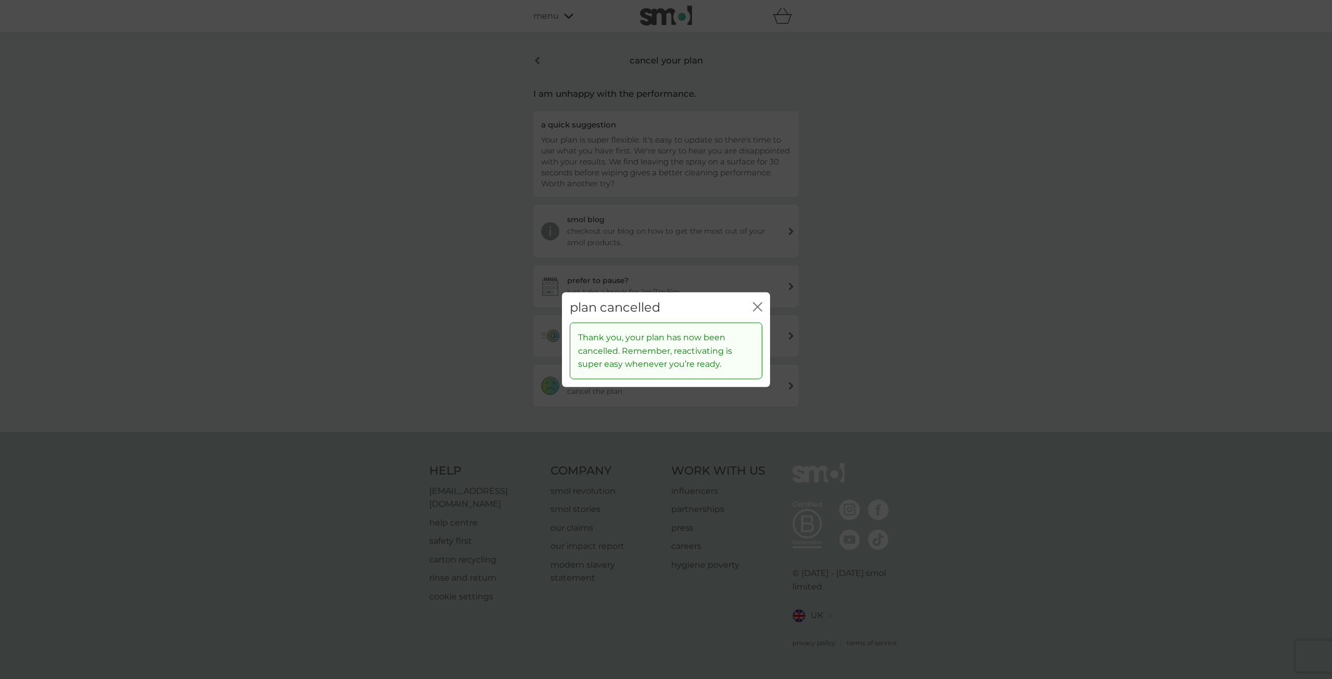
click at [755, 307] on icon "close" at bounding box center [757, 306] width 9 height 9
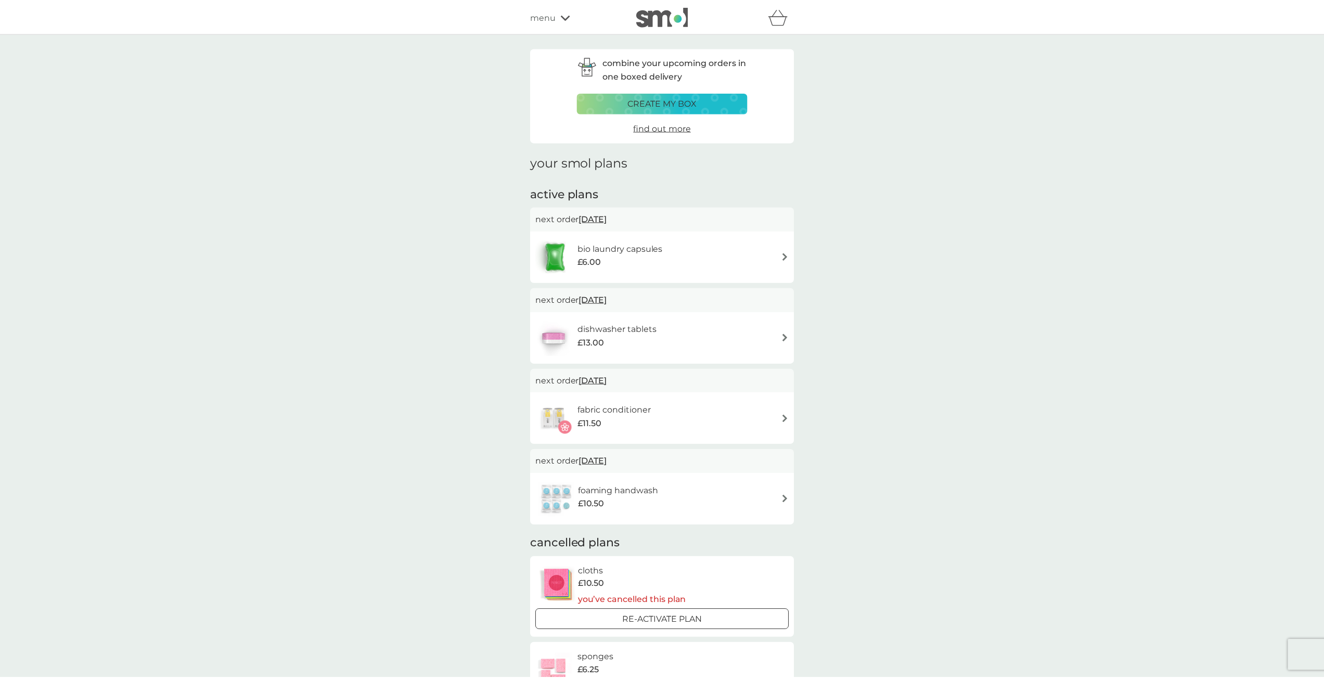
scroll to position [104, 0]
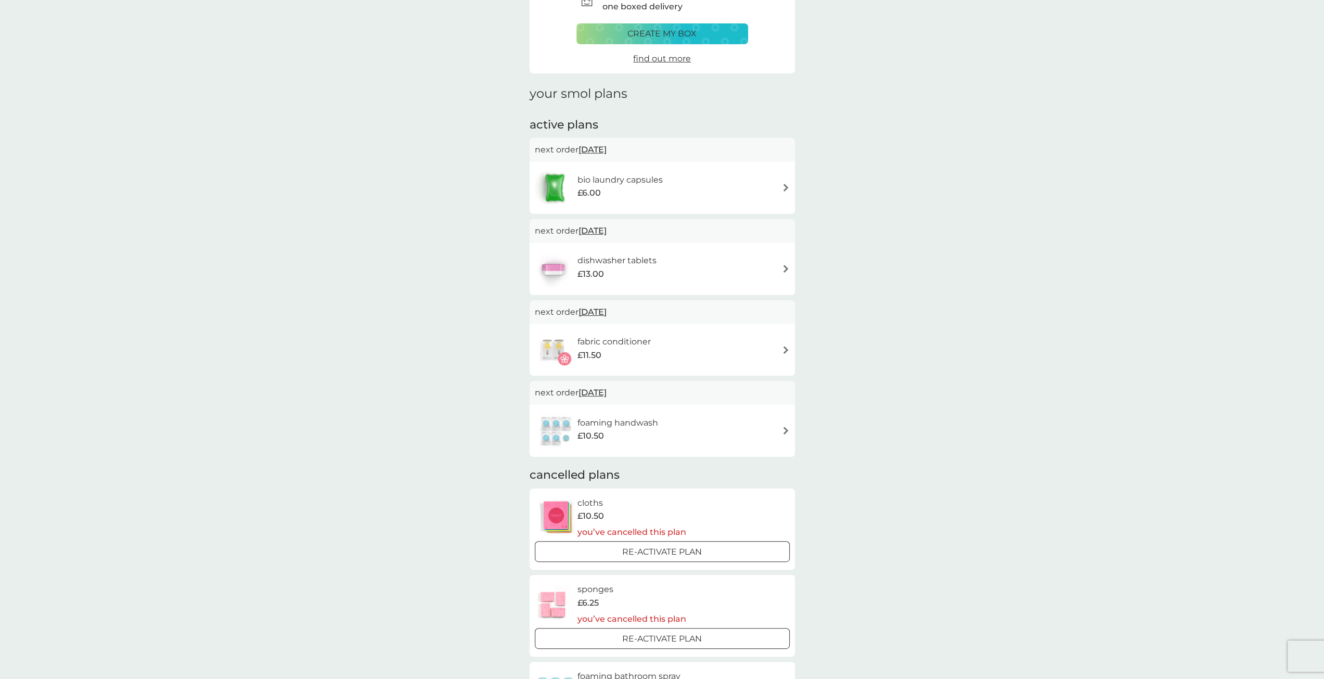
scroll to position [52, 0]
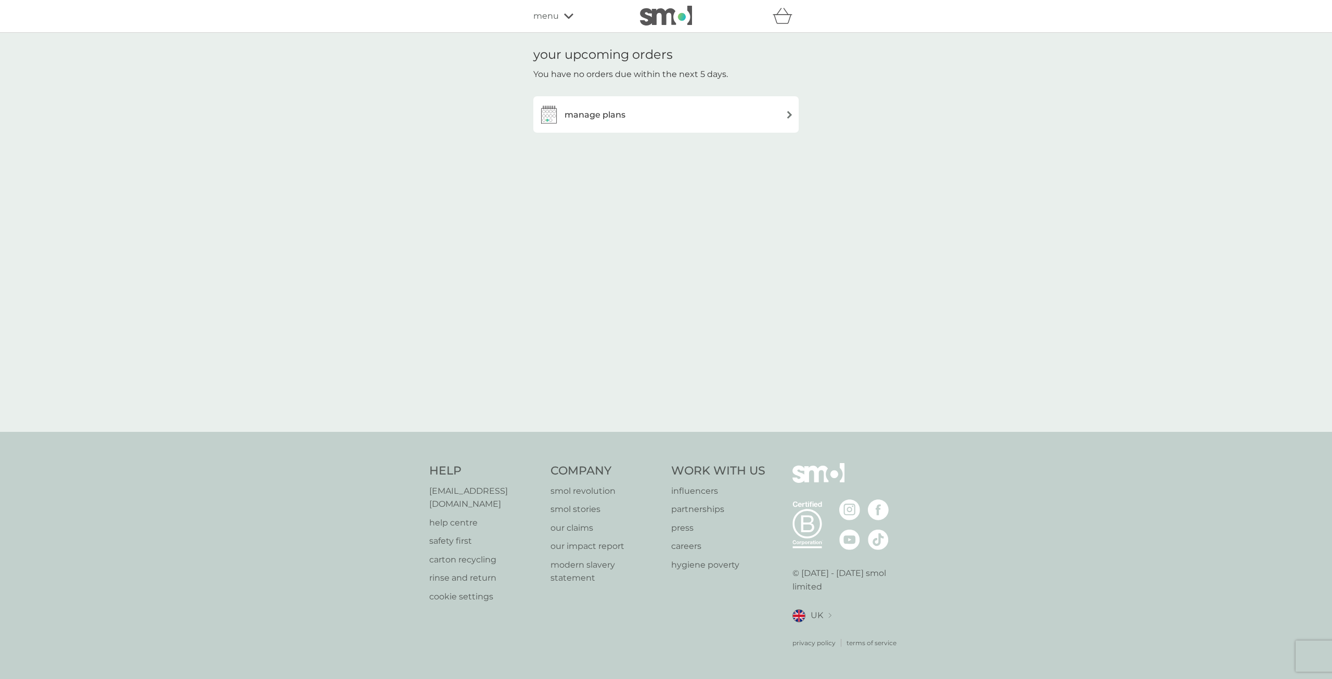
click at [789, 116] on img at bounding box center [790, 115] width 8 height 8
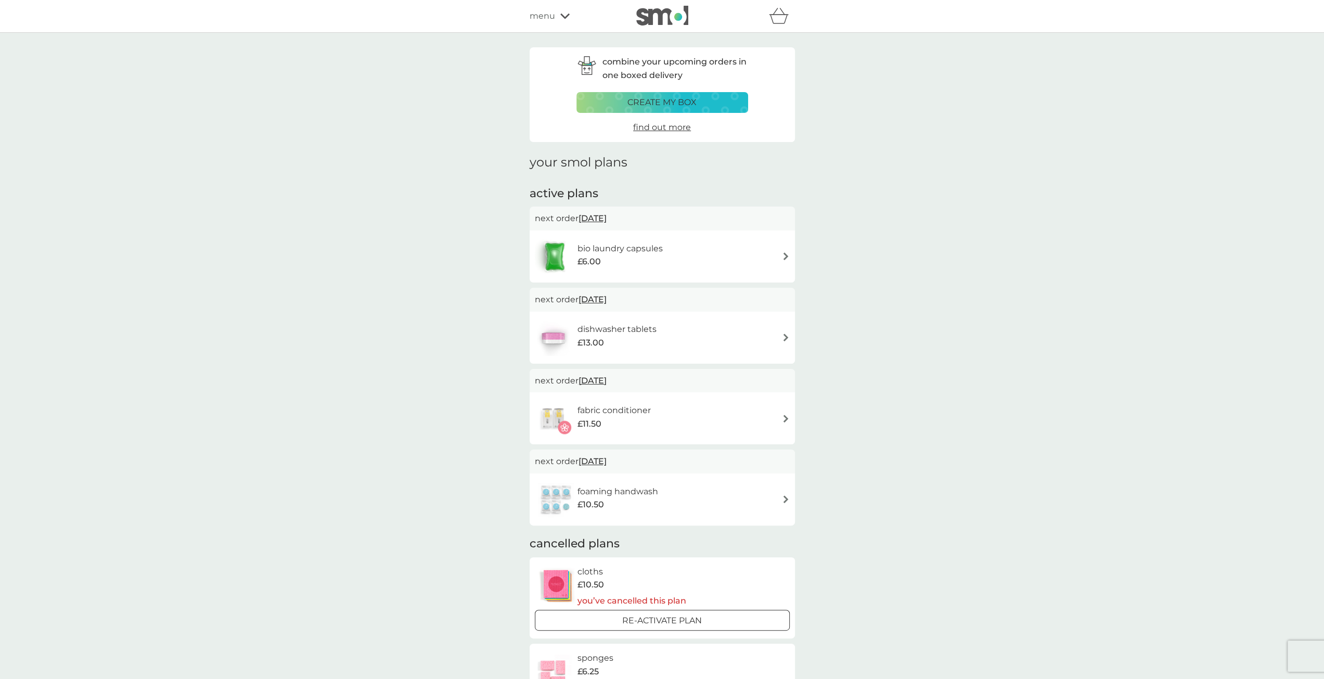
click at [561, 16] on icon at bounding box center [564, 16] width 9 height 5
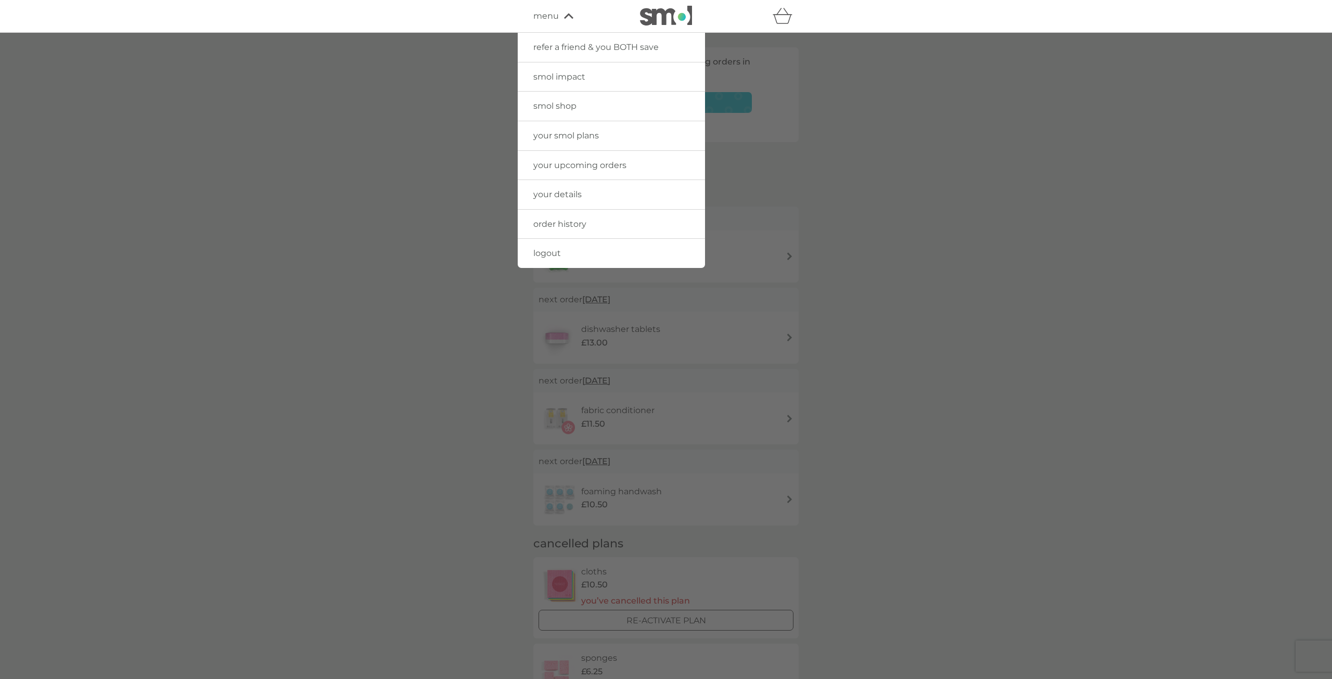
click at [572, 224] on span "order history" at bounding box center [559, 224] width 53 height 10
